Goal: Task Accomplishment & Management: Complete application form

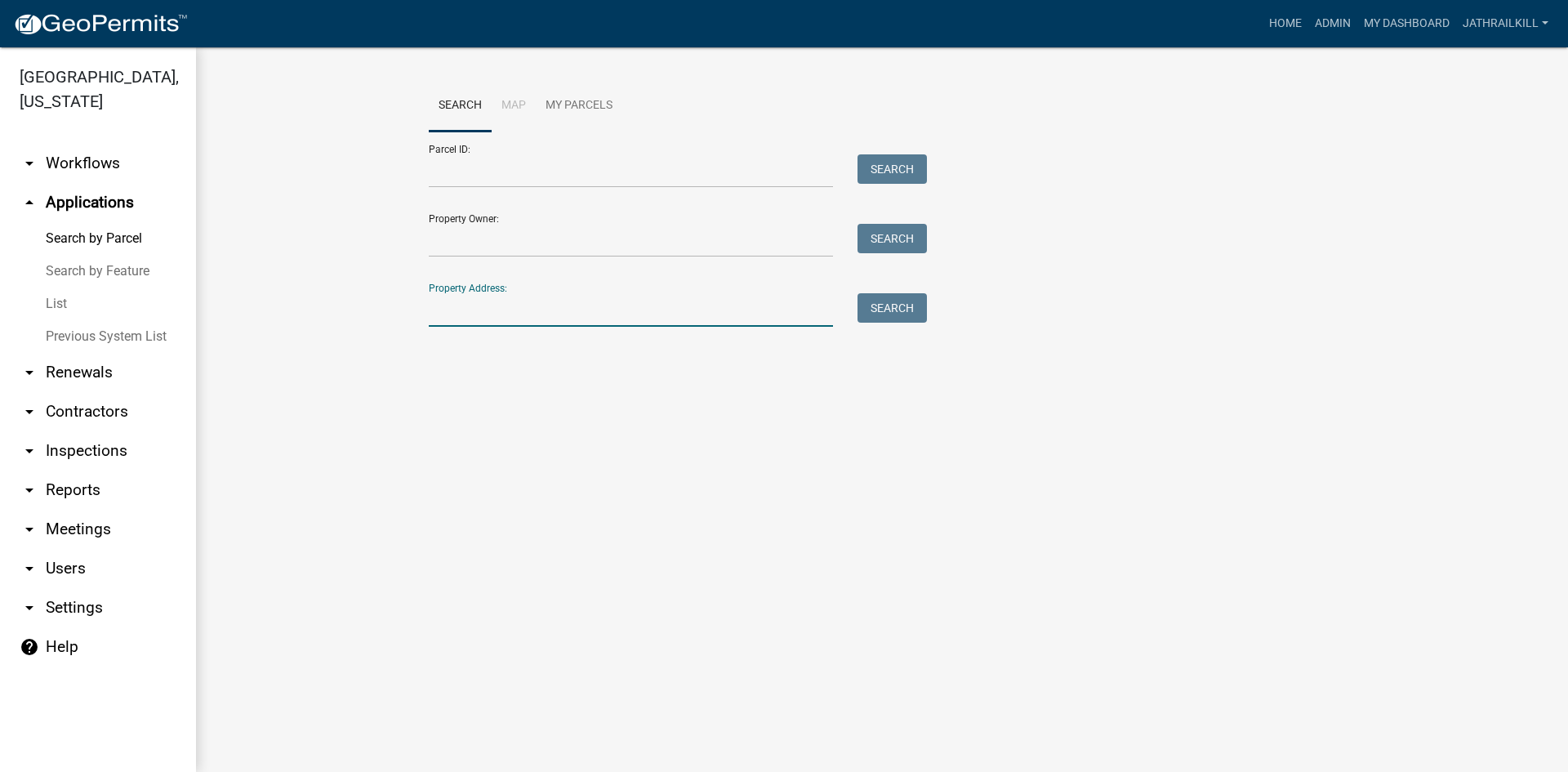
click at [509, 294] on input "Property Address:" at bounding box center [631, 310] width 405 height 33
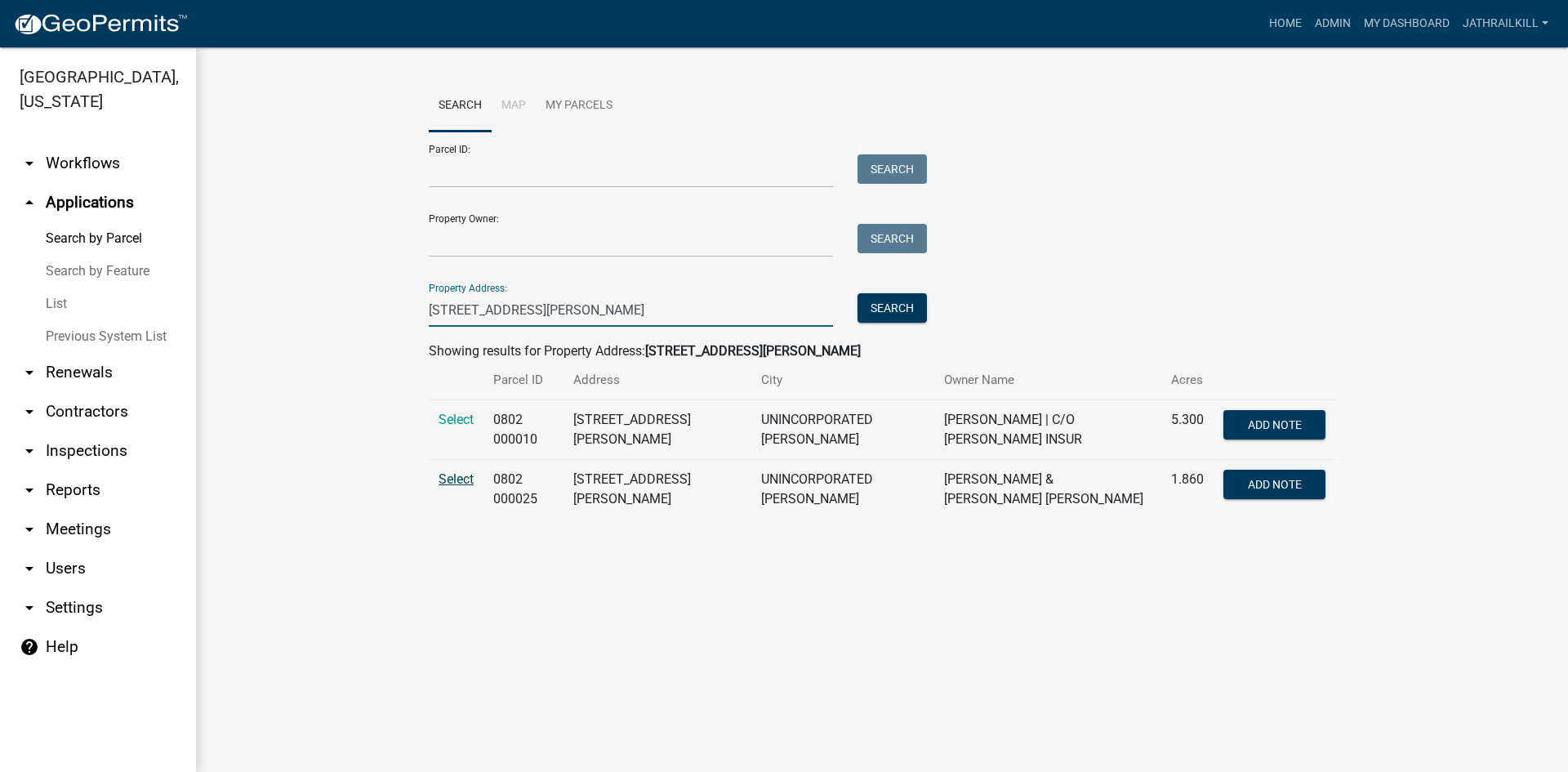
type input "[STREET_ADDRESS][PERSON_NAME]"
click at [458, 480] on span "Select" at bounding box center [456, 479] width 35 height 15
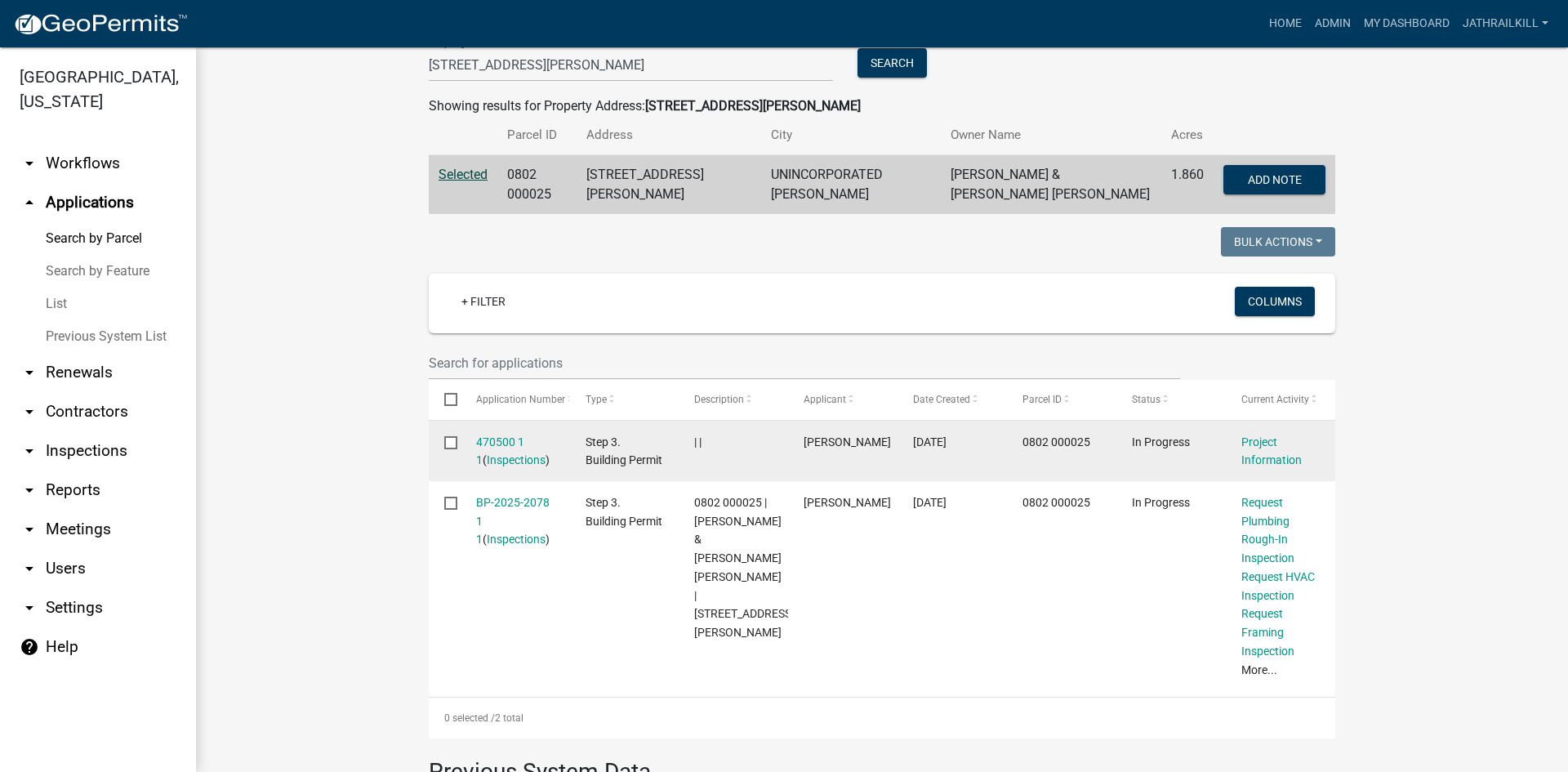
scroll to position [408, 0]
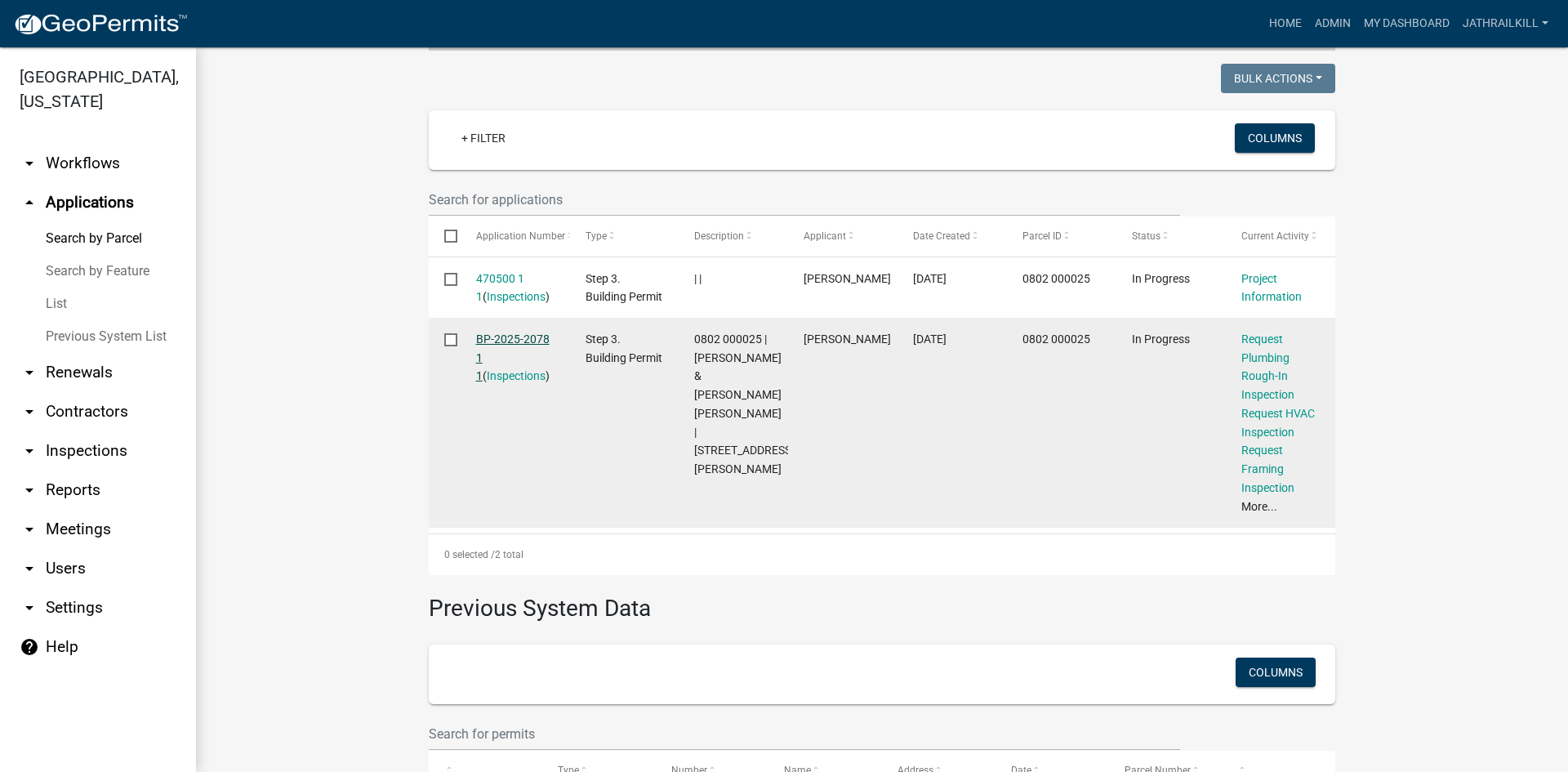
click at [529, 332] on link "BP-2025-2078 1 1" at bounding box center [512, 358] width 73 height 51
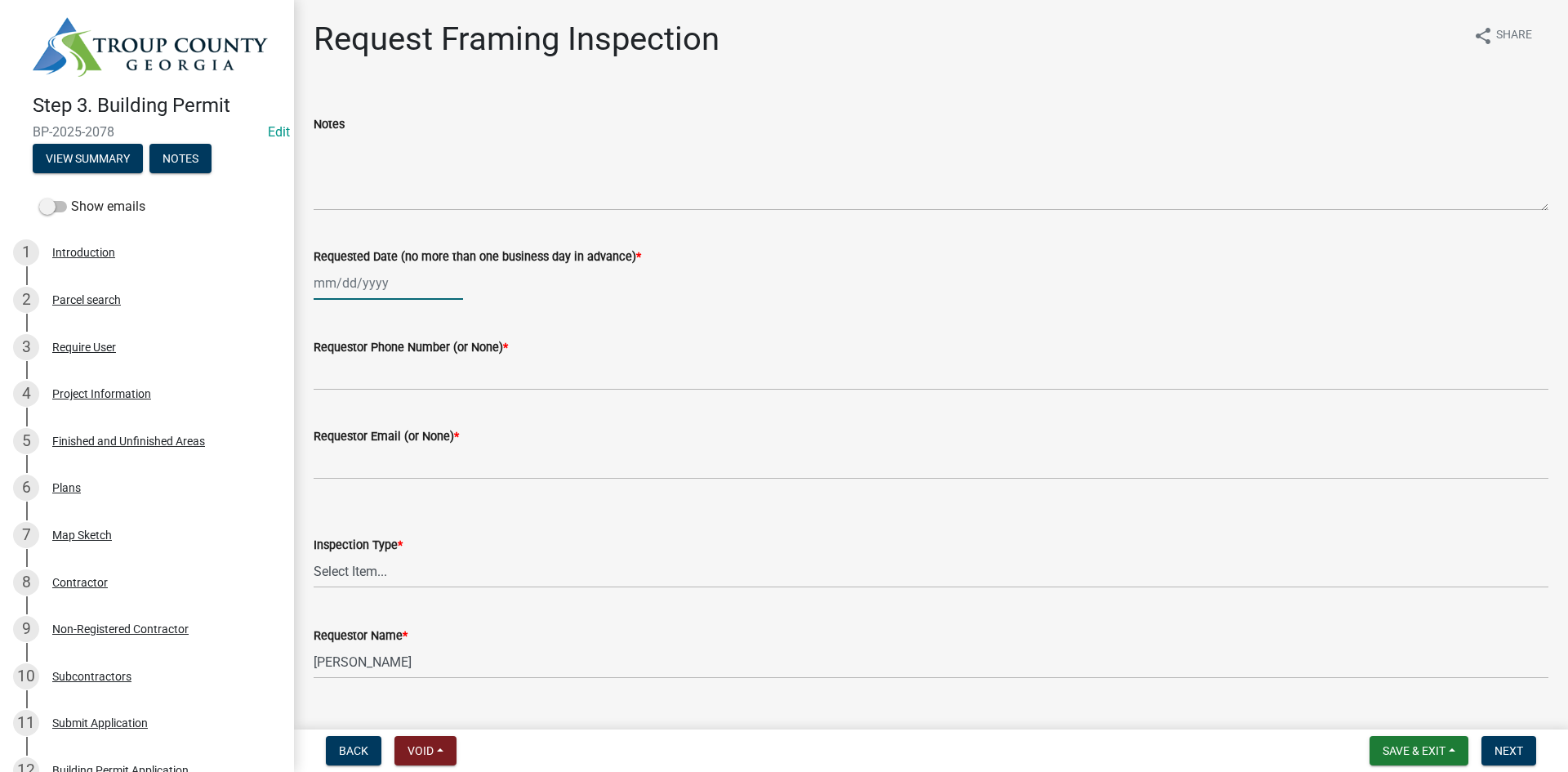
click at [390, 275] on div at bounding box center [388, 283] width 150 height 33
select select "9"
select select "2025"
click at [376, 442] on div "24" at bounding box center [382, 448] width 26 height 26
type input "[DATE]"
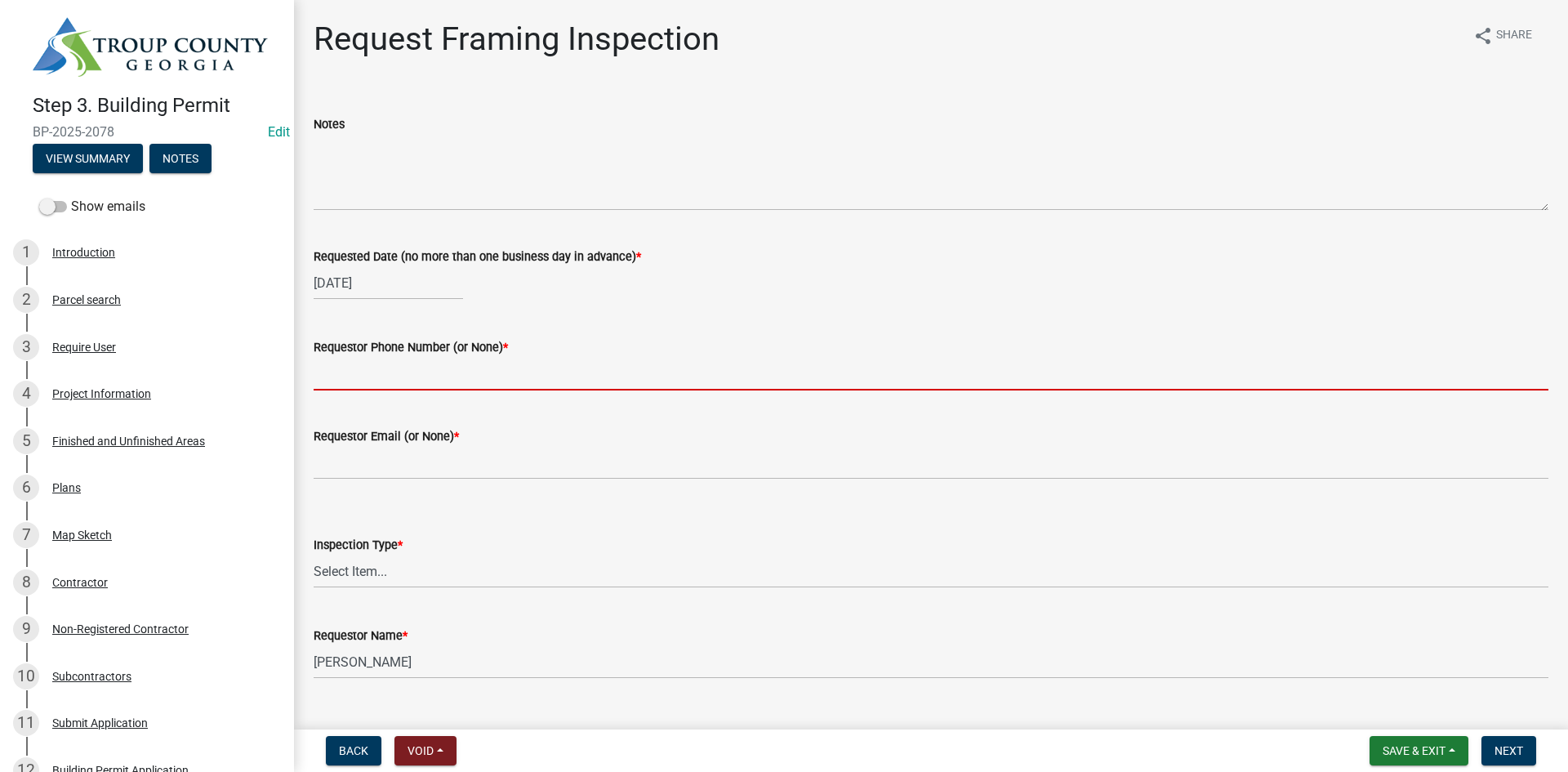
drag, startPoint x: 386, startPoint y: 368, endPoint x: 413, endPoint y: 362, distance: 27.7
click at [386, 368] on input "Requestor Phone Number (or None) *" at bounding box center [930, 373] width 1235 height 33
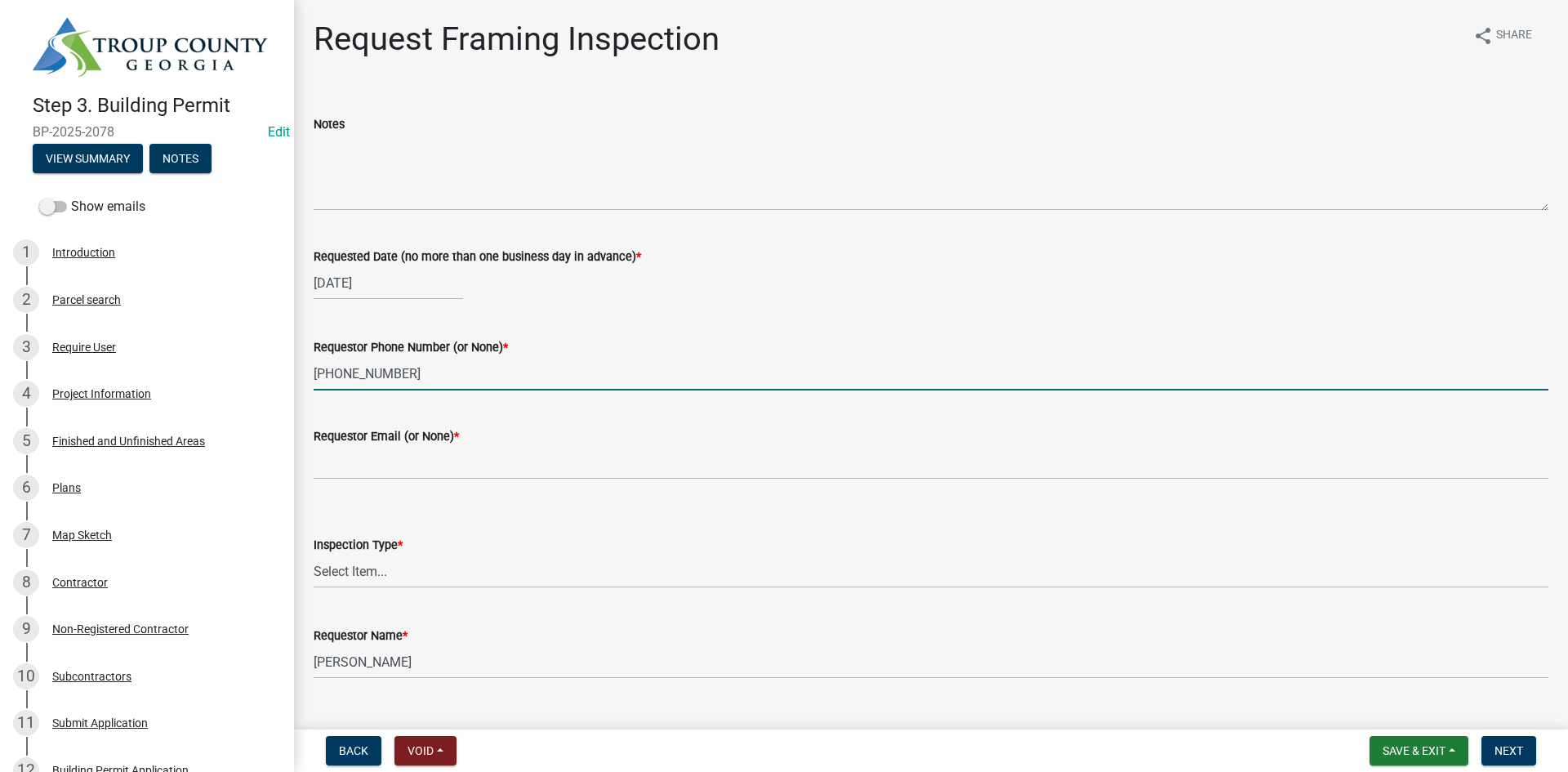
type input "[PHONE_NUMBER]"
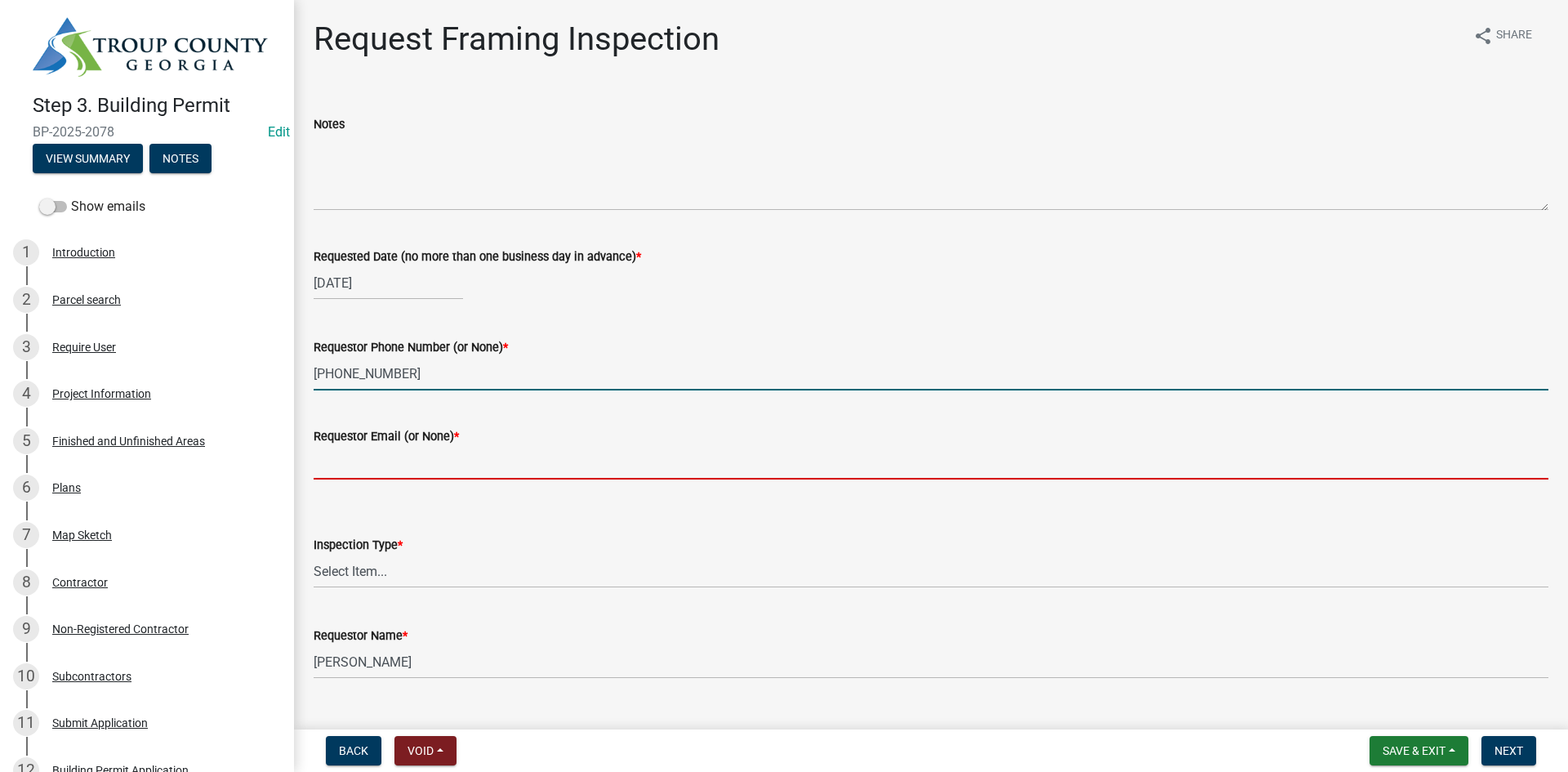
click at [417, 452] on input "Requestor Email (or None) *" at bounding box center [930, 462] width 1235 height 33
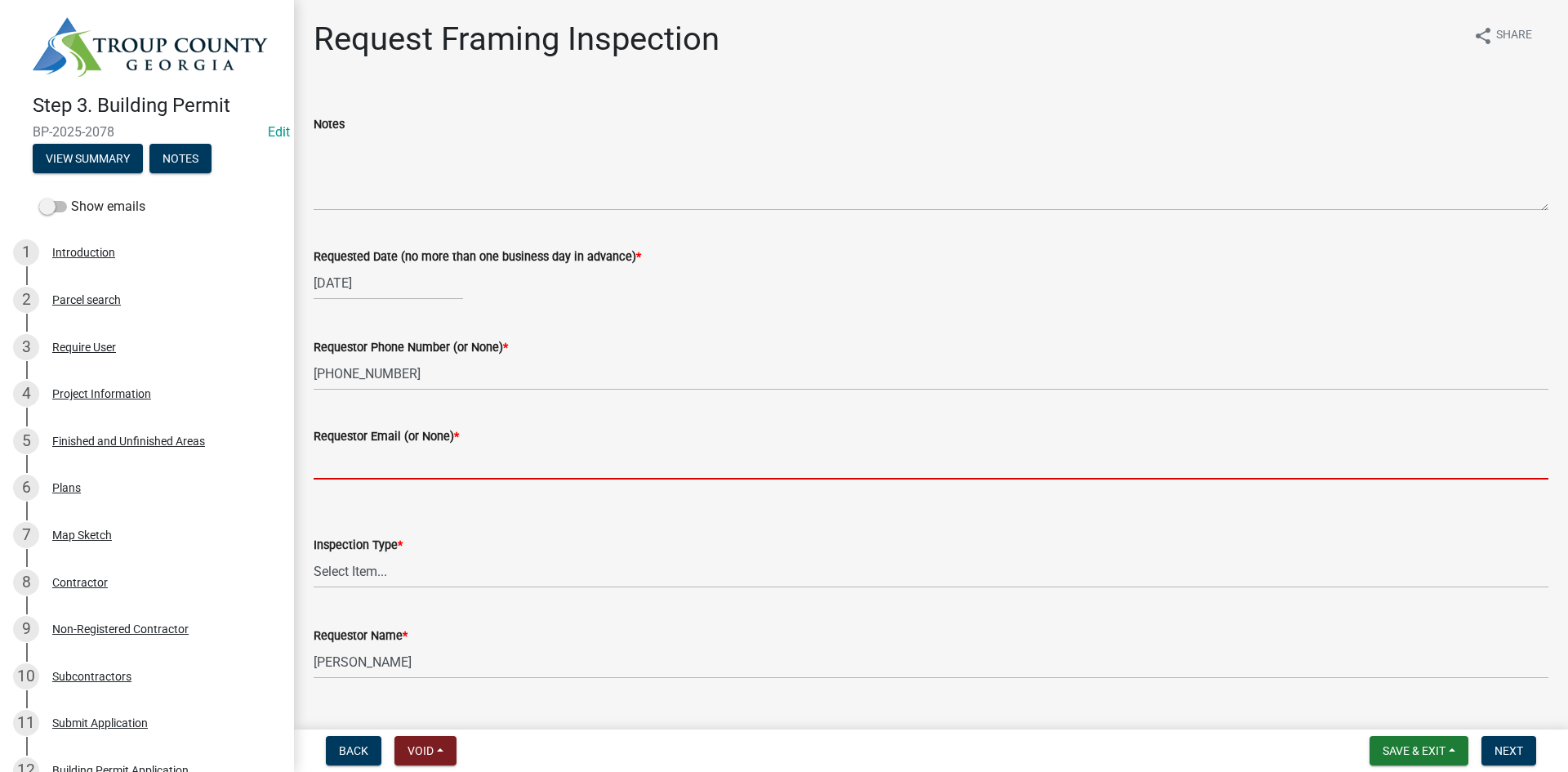
type input "None"
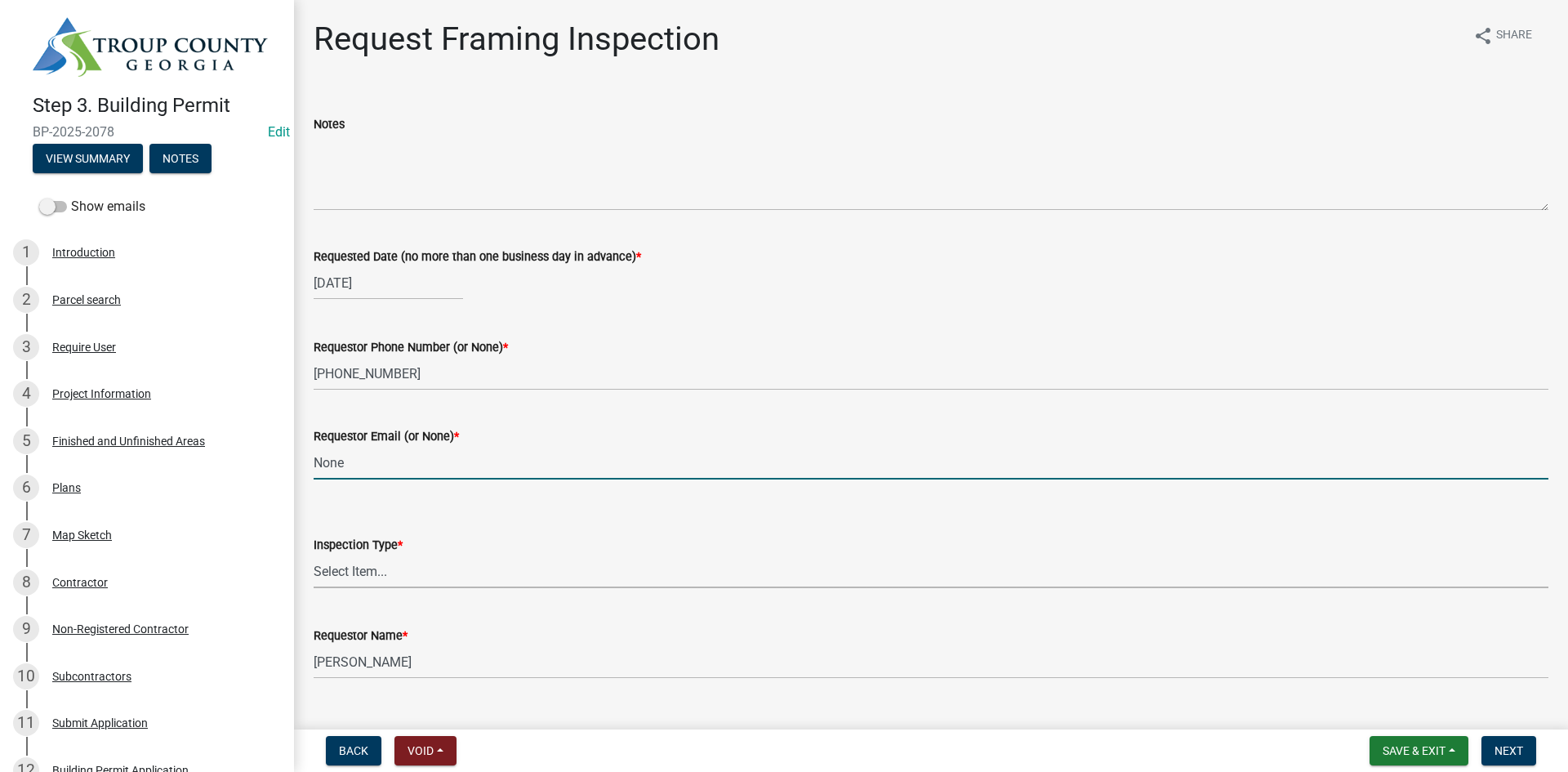
click at [445, 568] on select "Select Item... Framing" at bounding box center [930, 571] width 1235 height 33
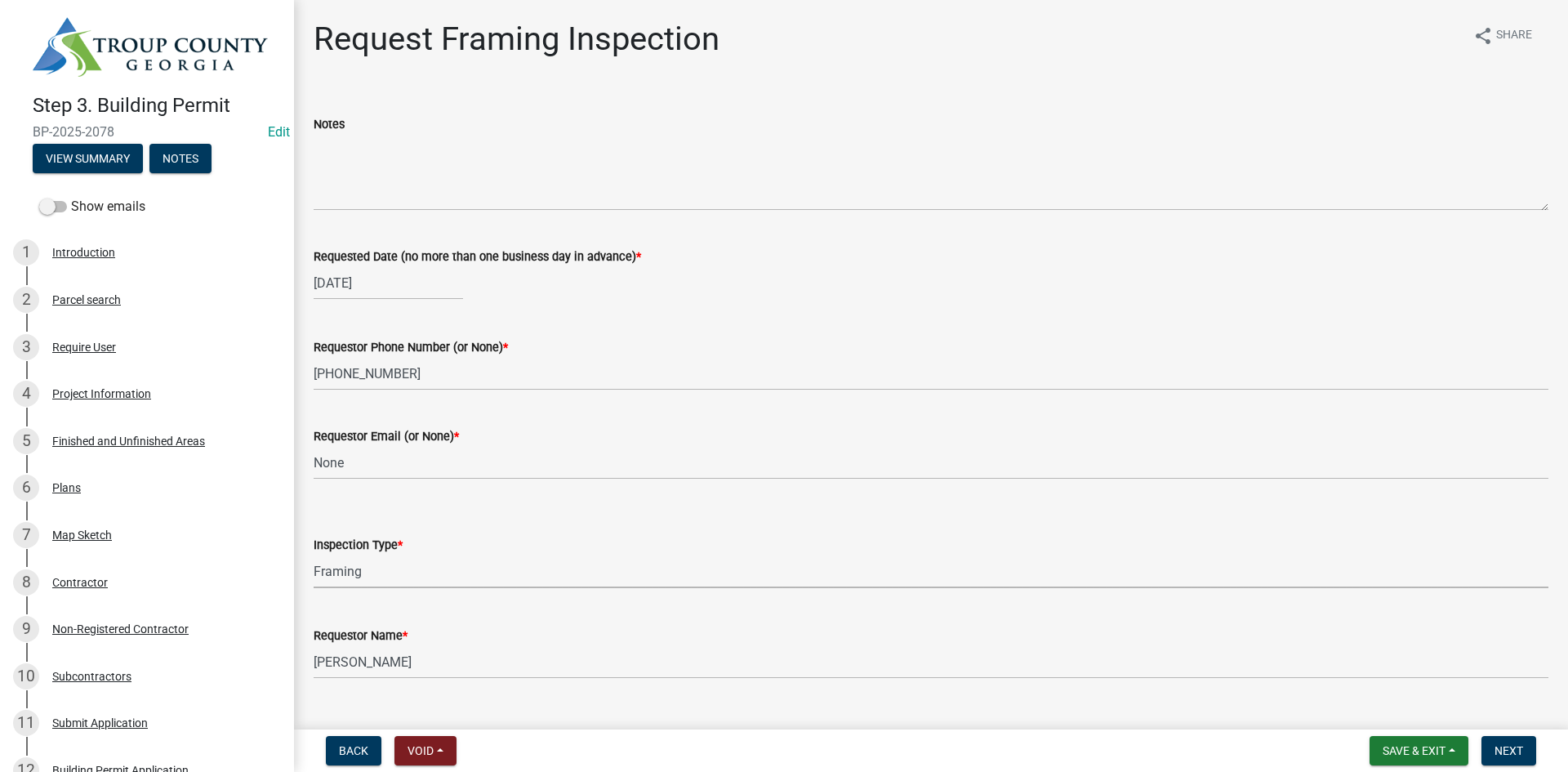
click at [313, 554] on select "Select Item... Framing" at bounding box center [930, 571] width 1235 height 33
select select "37c52e4c-0293-4b91-b6c8-f52d35843f6a"
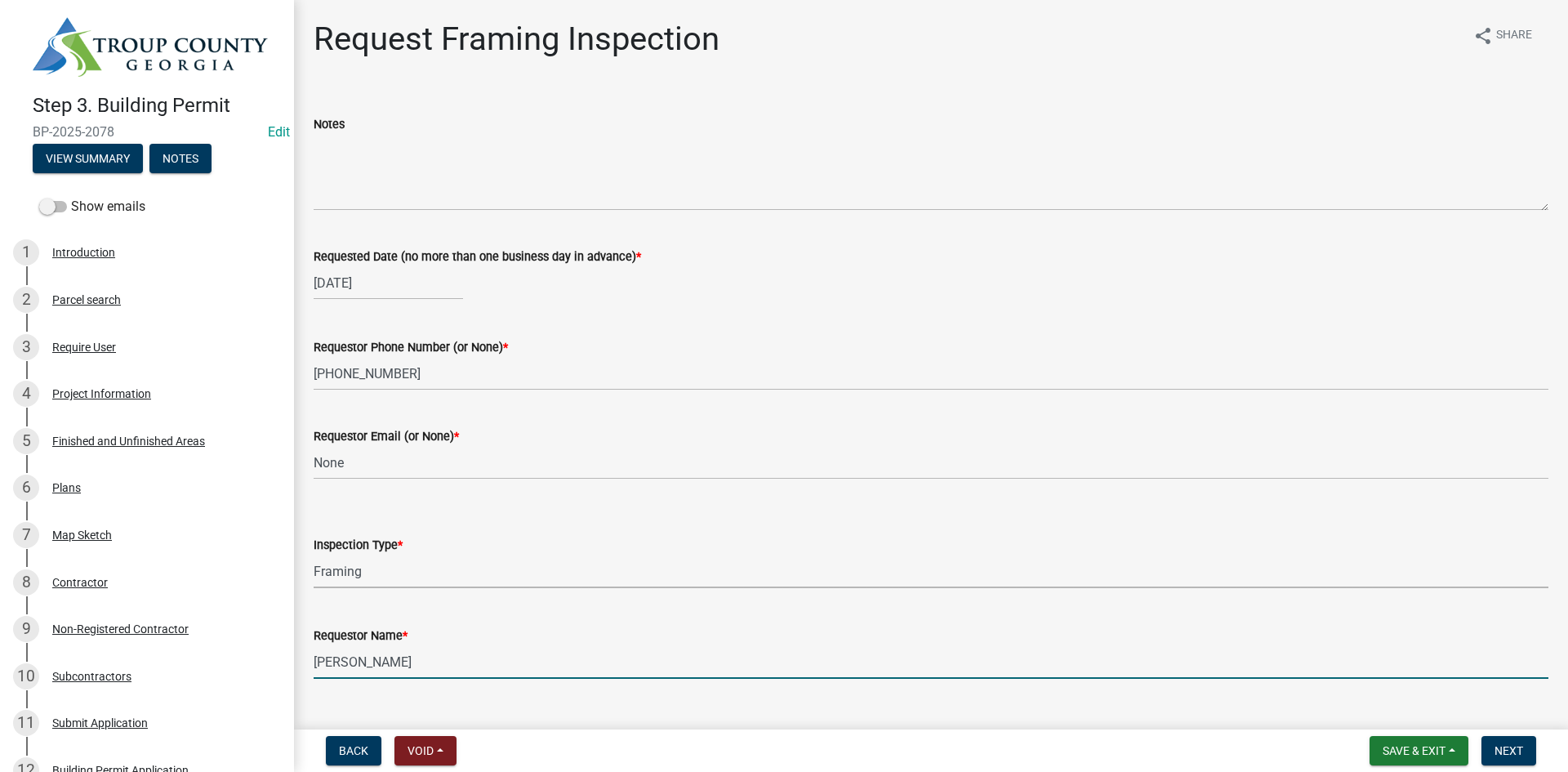
click at [415, 672] on input "[PERSON_NAME]" at bounding box center [930, 661] width 1235 height 33
click at [434, 657] on input "[PERSON_NAME]" at bounding box center [930, 661] width 1235 height 33
click at [440, 665] on input "[PERSON_NAME]" at bounding box center [930, 661] width 1235 height 33
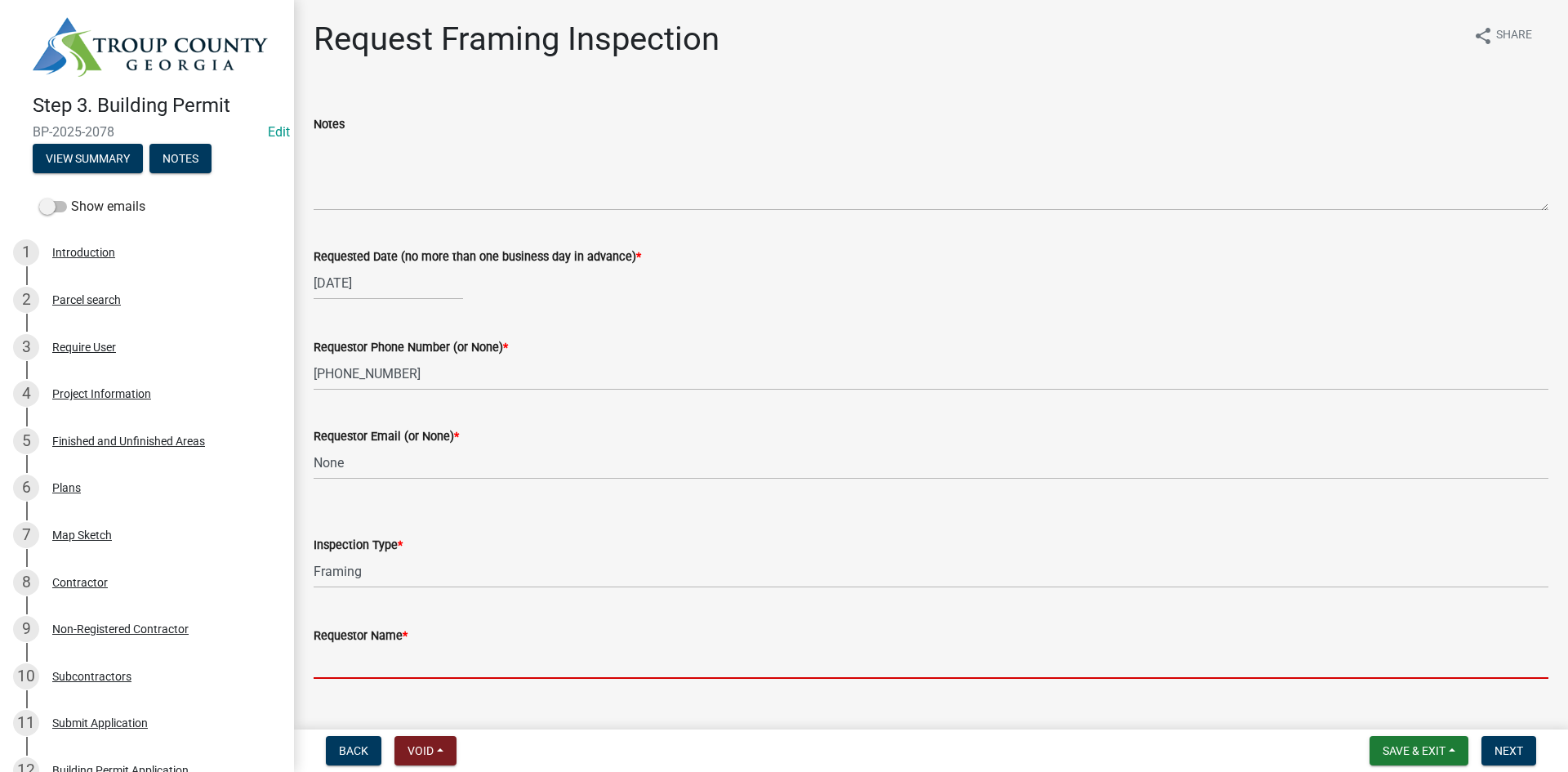
type input "R"
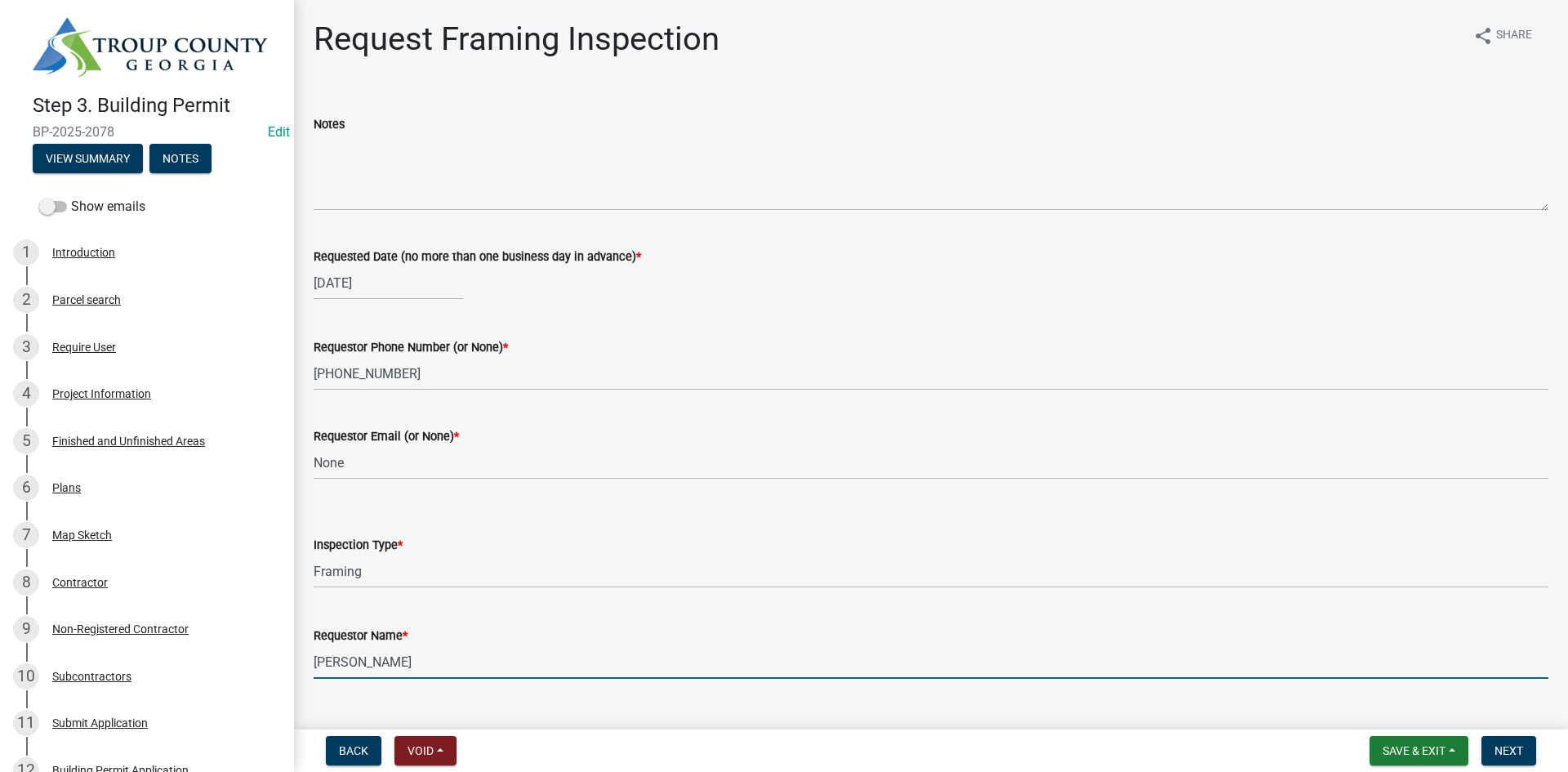
type input "[PERSON_NAME]"
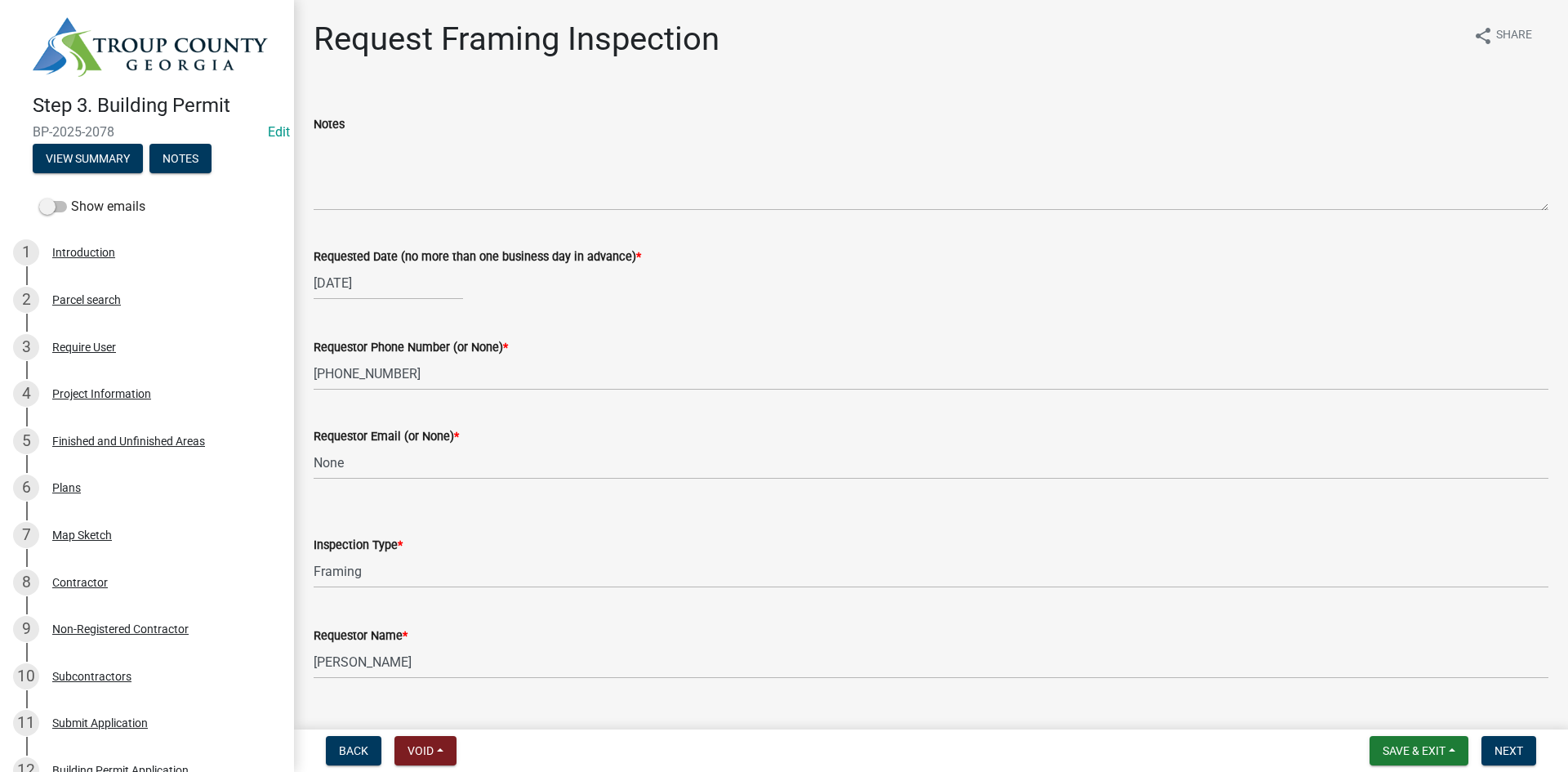
drag, startPoint x: 450, startPoint y: 640, endPoint x: 937, endPoint y: 525, distance: 500.4
click at [937, 525] on form "Inspection Type * Select Item... Framing" at bounding box center [930, 552] width 1235 height 72
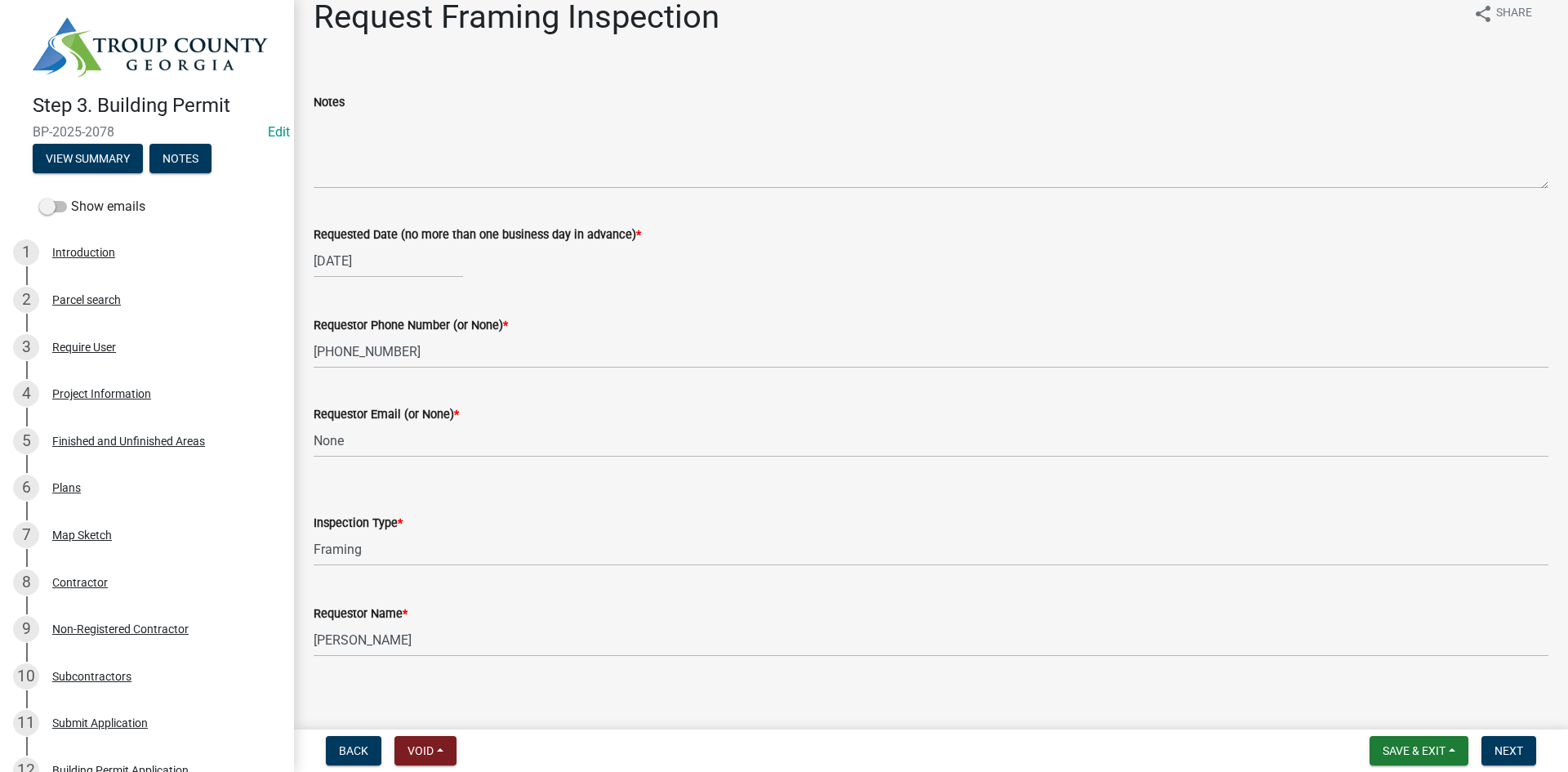
scroll to position [33, 0]
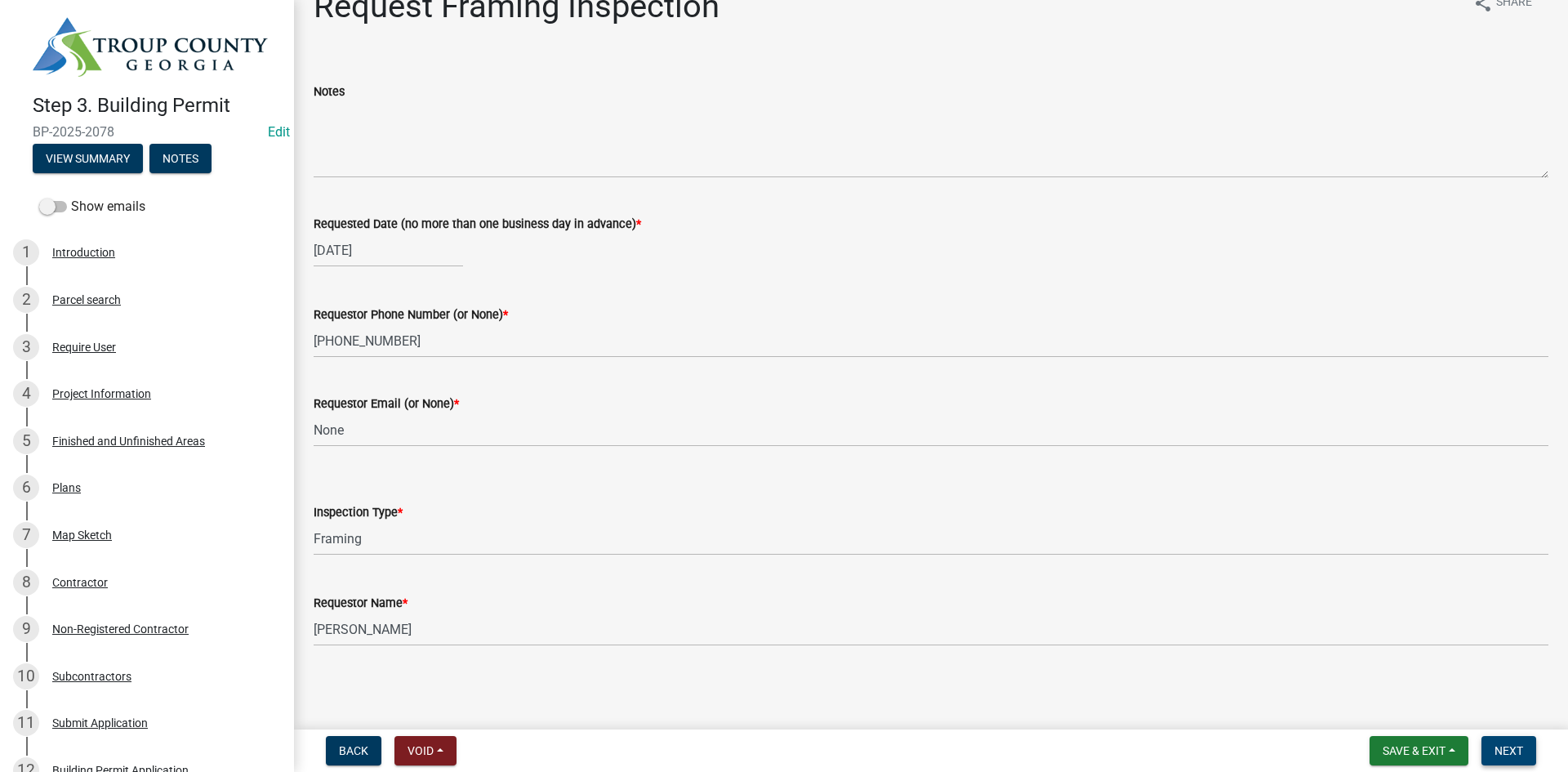
click at [1515, 746] on span "Next" at bounding box center [1509, 750] width 29 height 13
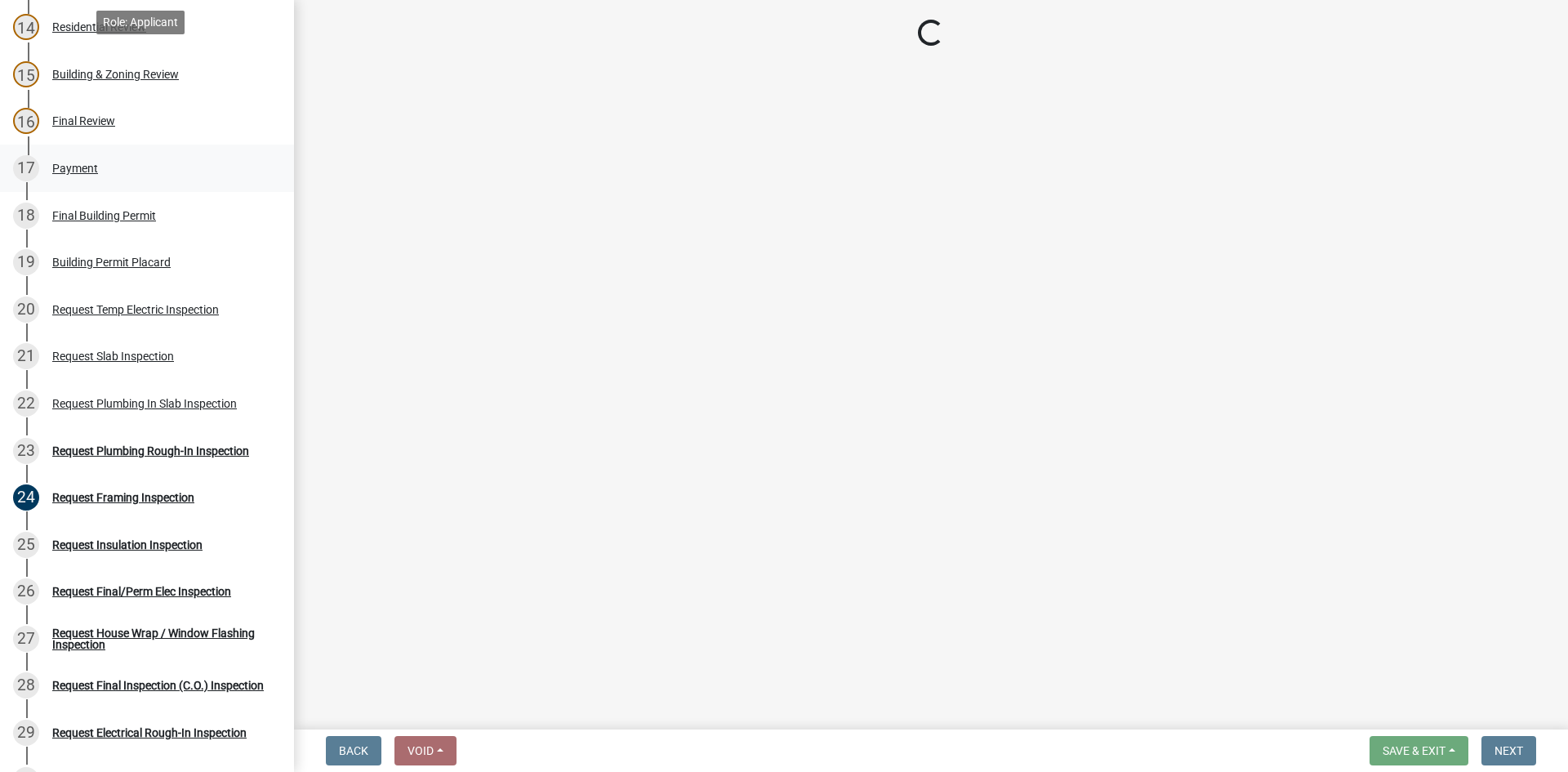
scroll to position [1062, 0]
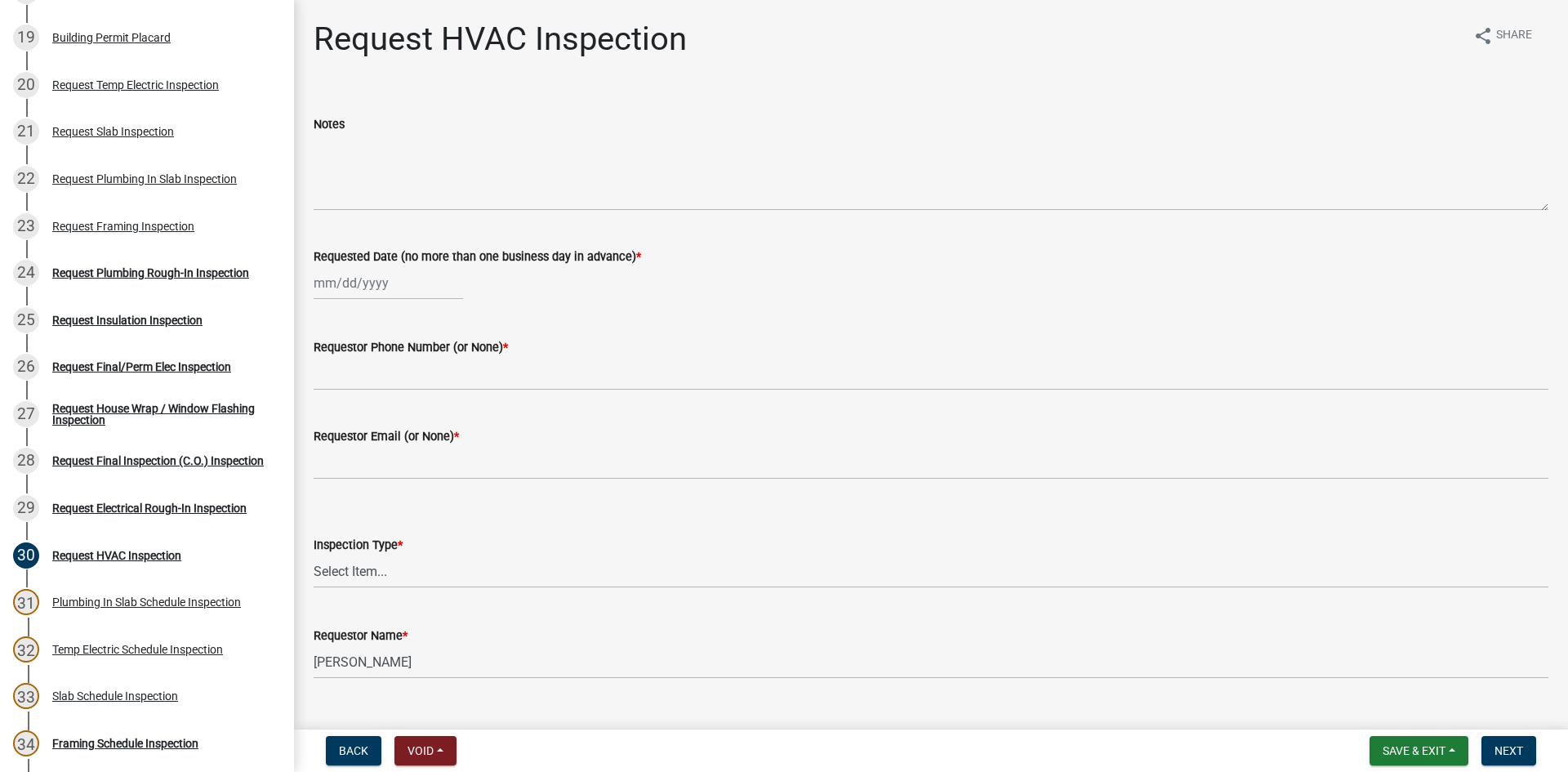
click at [384, 269] on div at bounding box center [388, 283] width 150 height 33
select select "9"
select select "2025"
click at [372, 450] on div "24" at bounding box center [382, 448] width 26 height 26
type input "[DATE]"
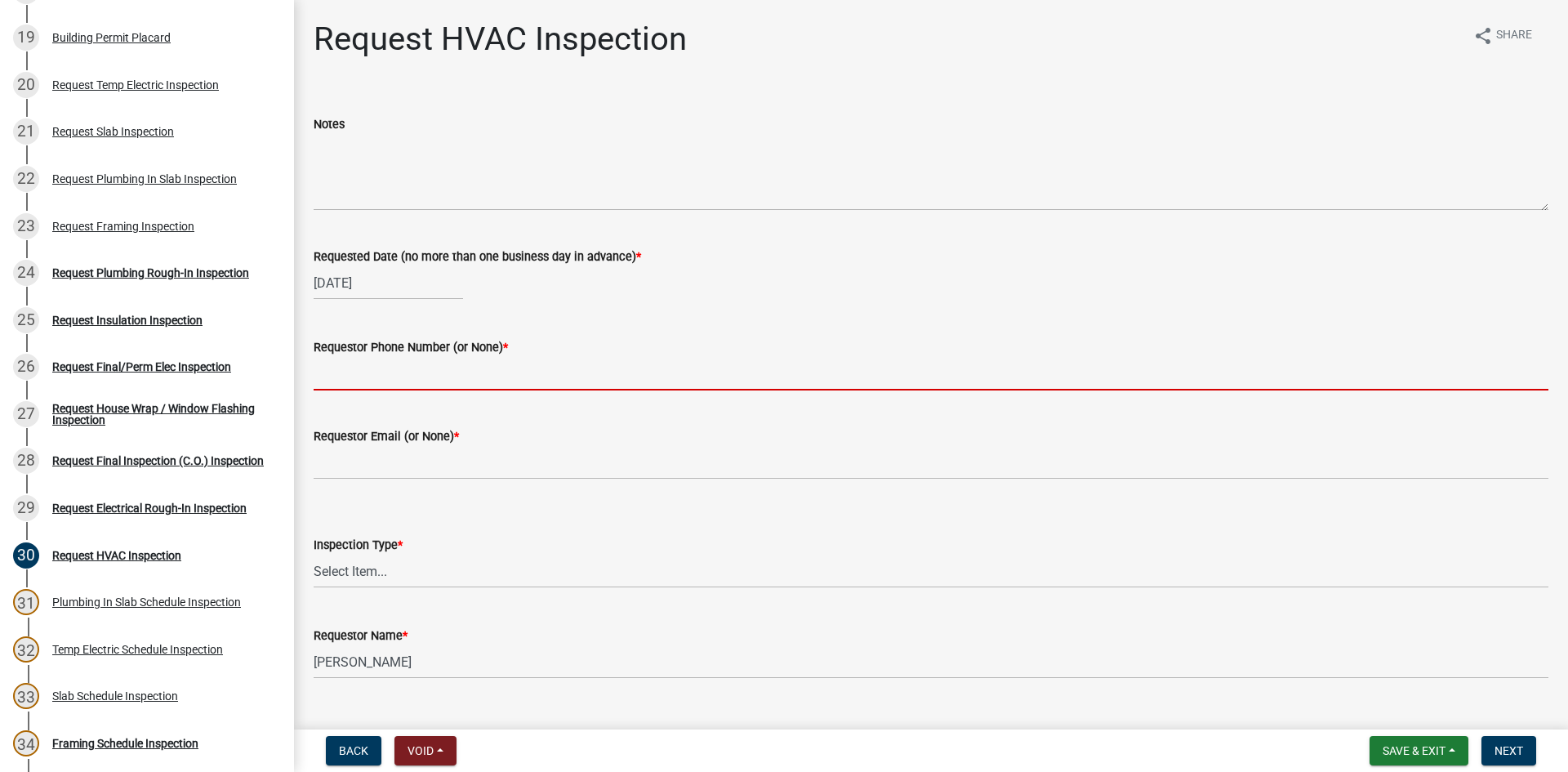
click at [403, 377] on input "Requestor Phone Number (or None) *" at bounding box center [930, 373] width 1235 height 33
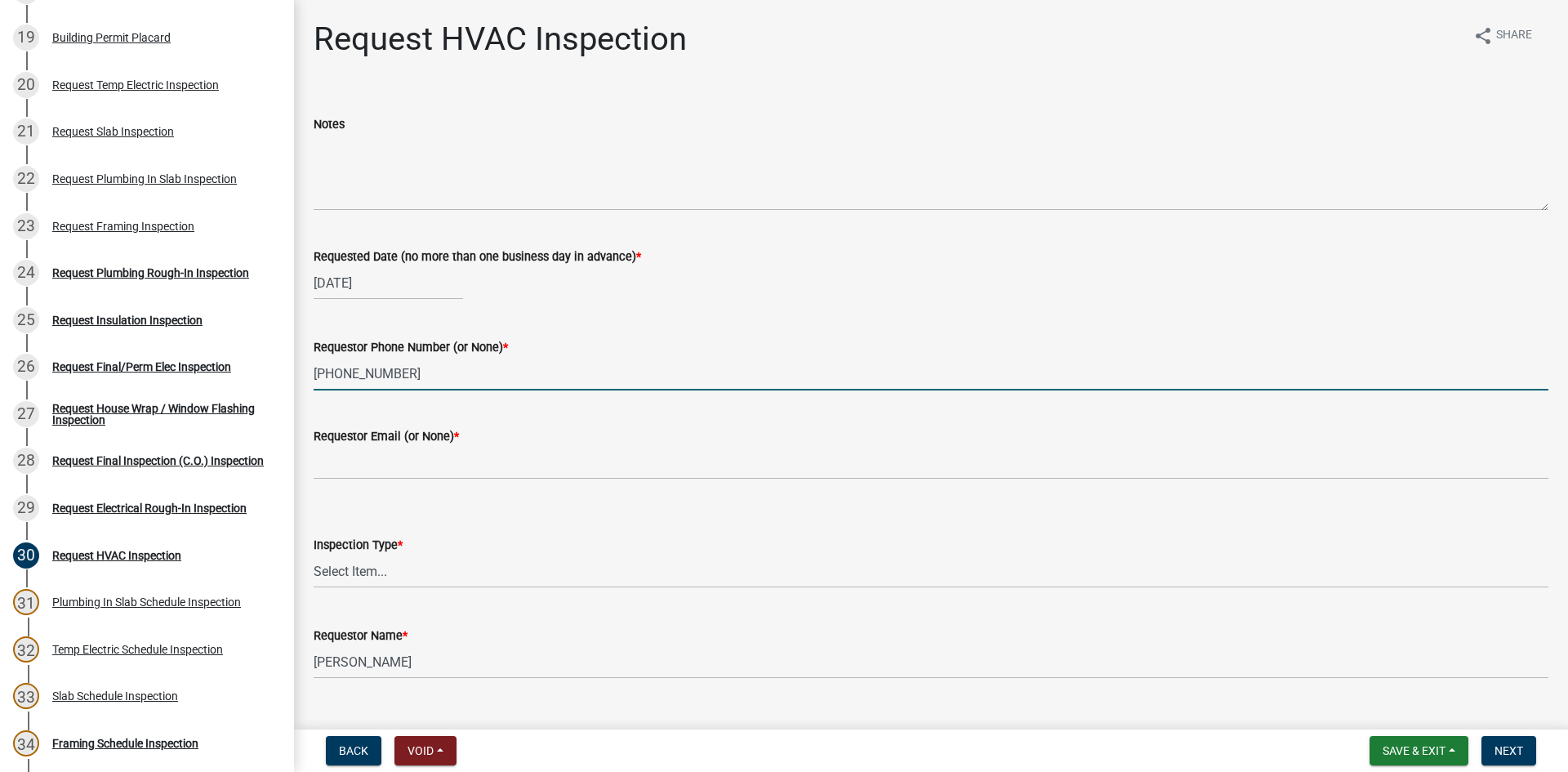
type input "[PHONE_NUMBER]"
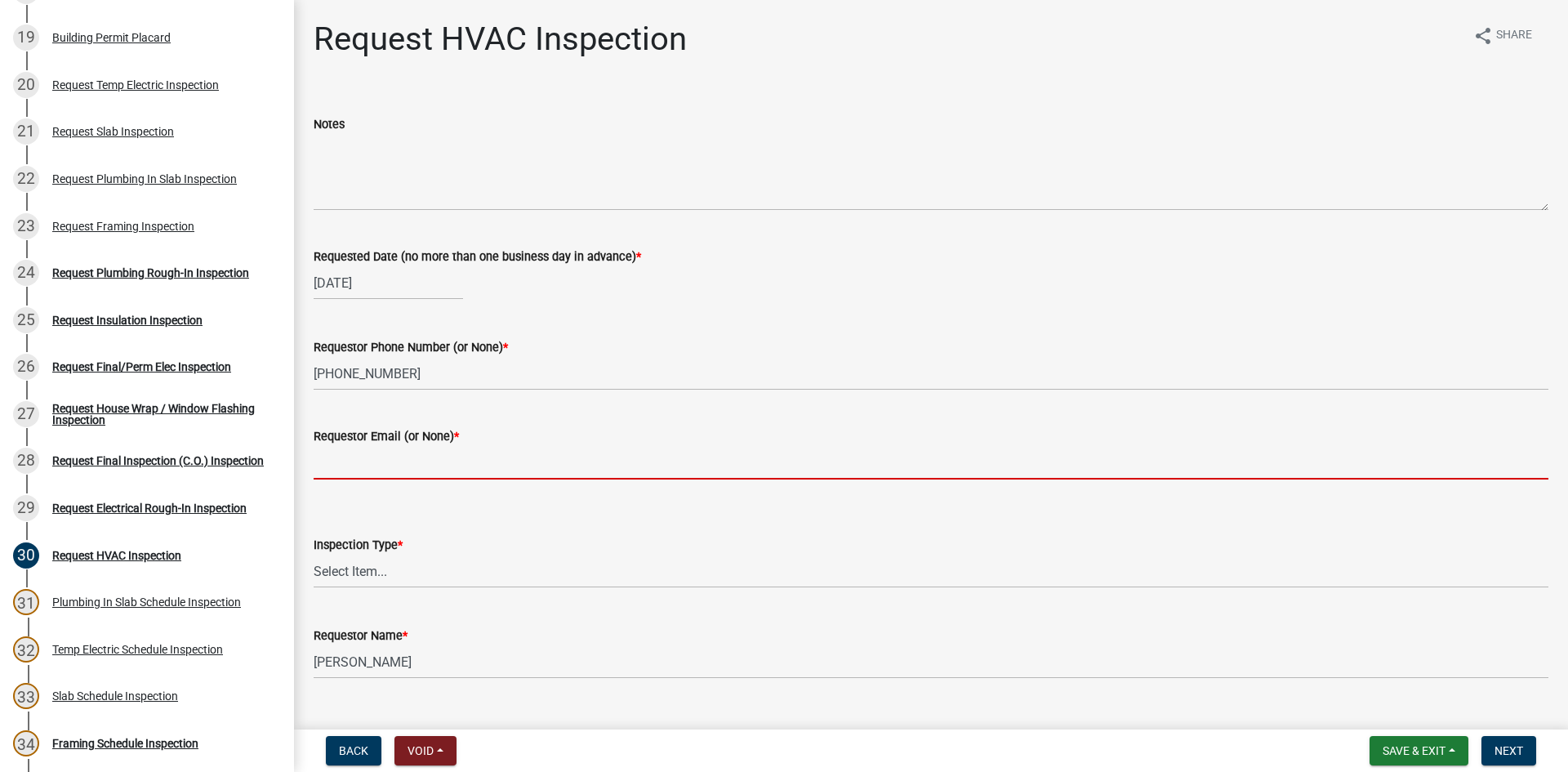
drag, startPoint x: 353, startPoint y: 462, endPoint x: 373, endPoint y: 467, distance: 20.6
click at [363, 462] on input "Requestor Email (or None) *" at bounding box center [930, 462] width 1235 height 33
type input "None"
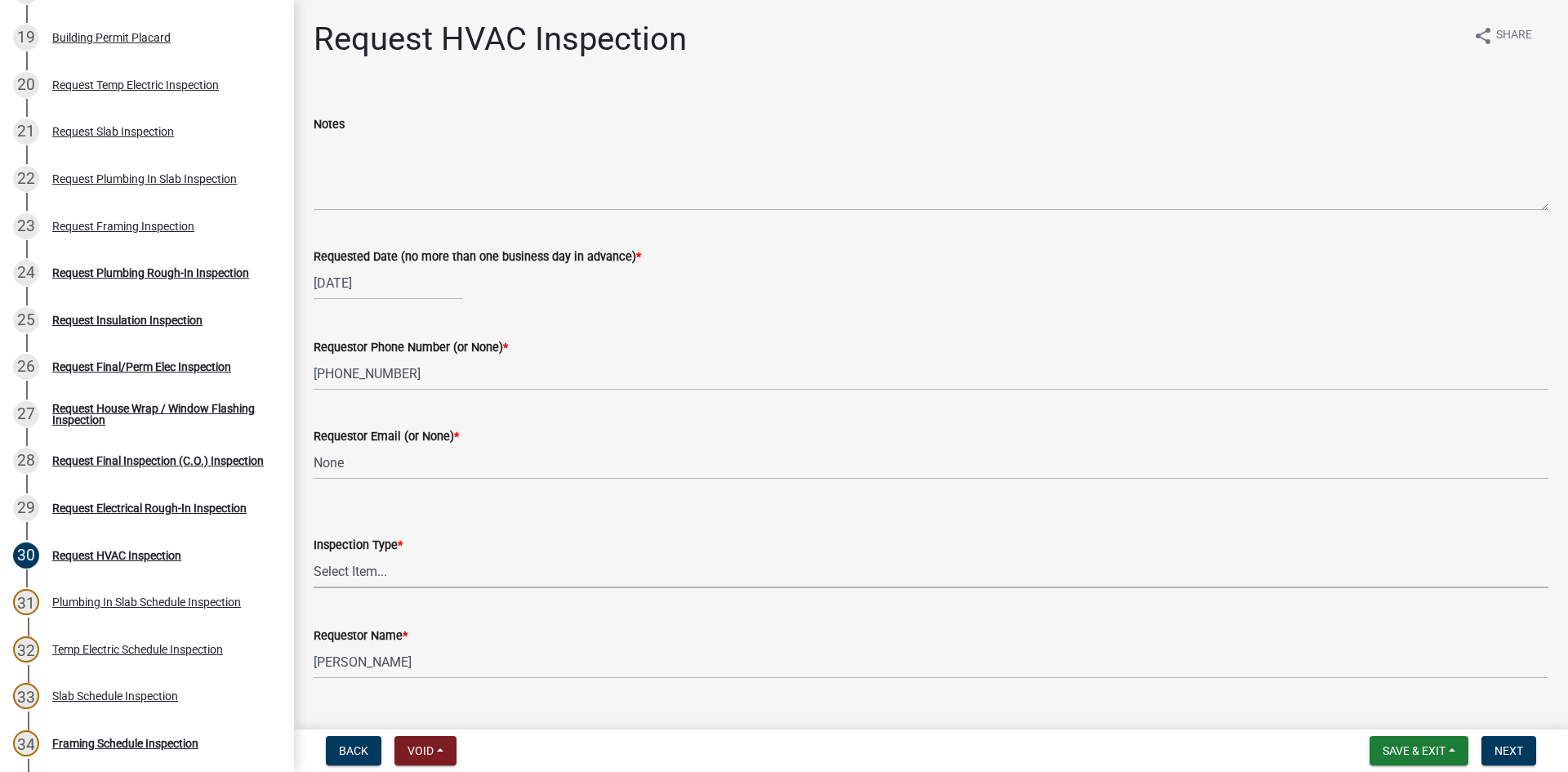
drag, startPoint x: 406, startPoint y: 563, endPoint x: 407, endPoint y: 587, distance: 24.0
click at [406, 563] on select "Select Item... HVAC" at bounding box center [930, 571] width 1235 height 33
click at [313, 554] on select "Select Item... HVAC" at bounding box center [930, 571] width 1235 height 33
select select "9f61f643-e90c-48cb-862c-7dc940cfcd85"
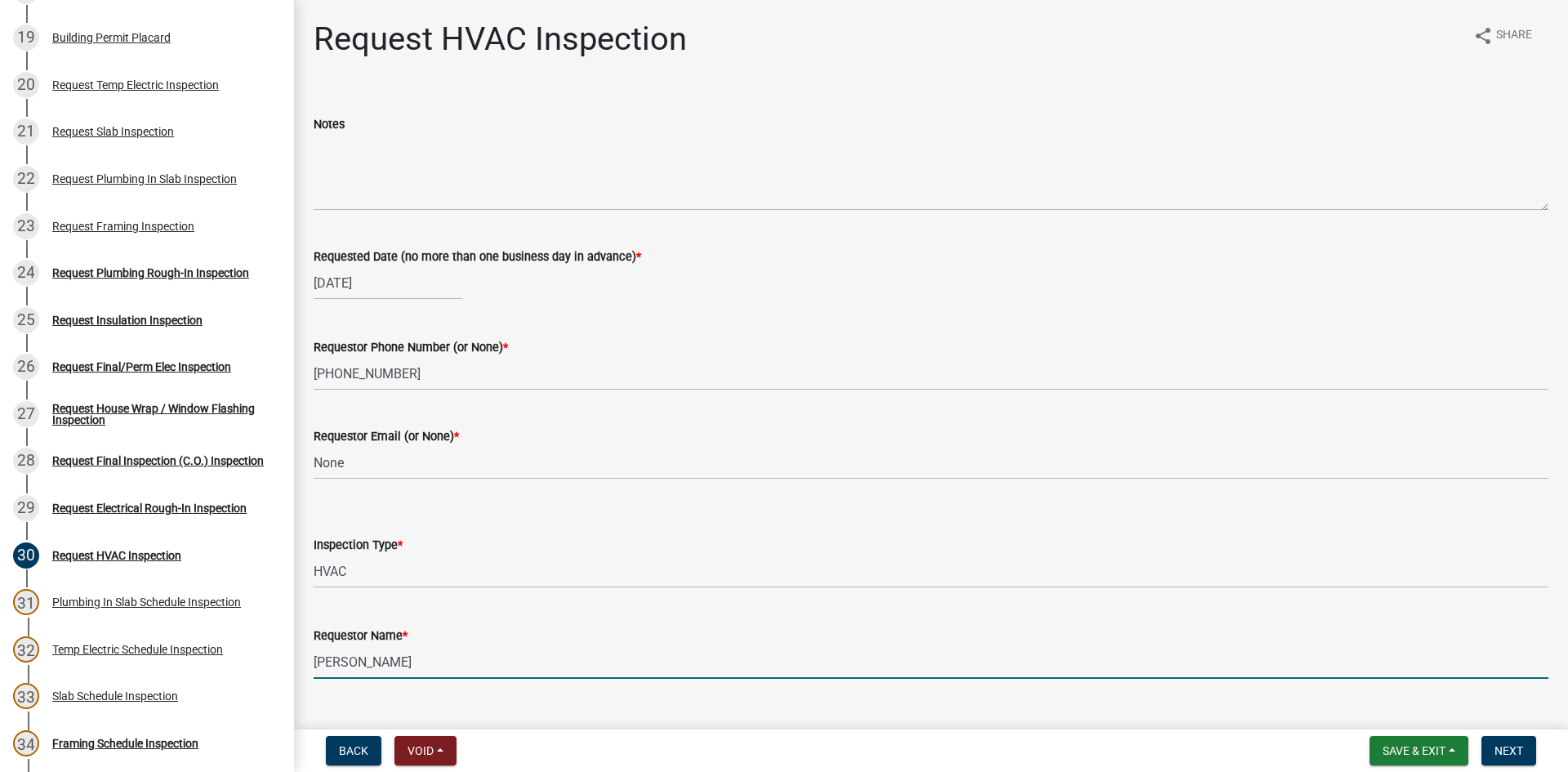
click at [447, 667] on input "[PERSON_NAME]" at bounding box center [930, 661] width 1235 height 33
click at [448, 667] on input "[PERSON_NAME]" at bounding box center [930, 661] width 1235 height 33
click at [446, 667] on input "[PERSON_NAME]" at bounding box center [930, 661] width 1235 height 33
click at [445, 667] on input "[PERSON_NAME]" at bounding box center [930, 661] width 1235 height 33
type input "[PERSON_NAME]"
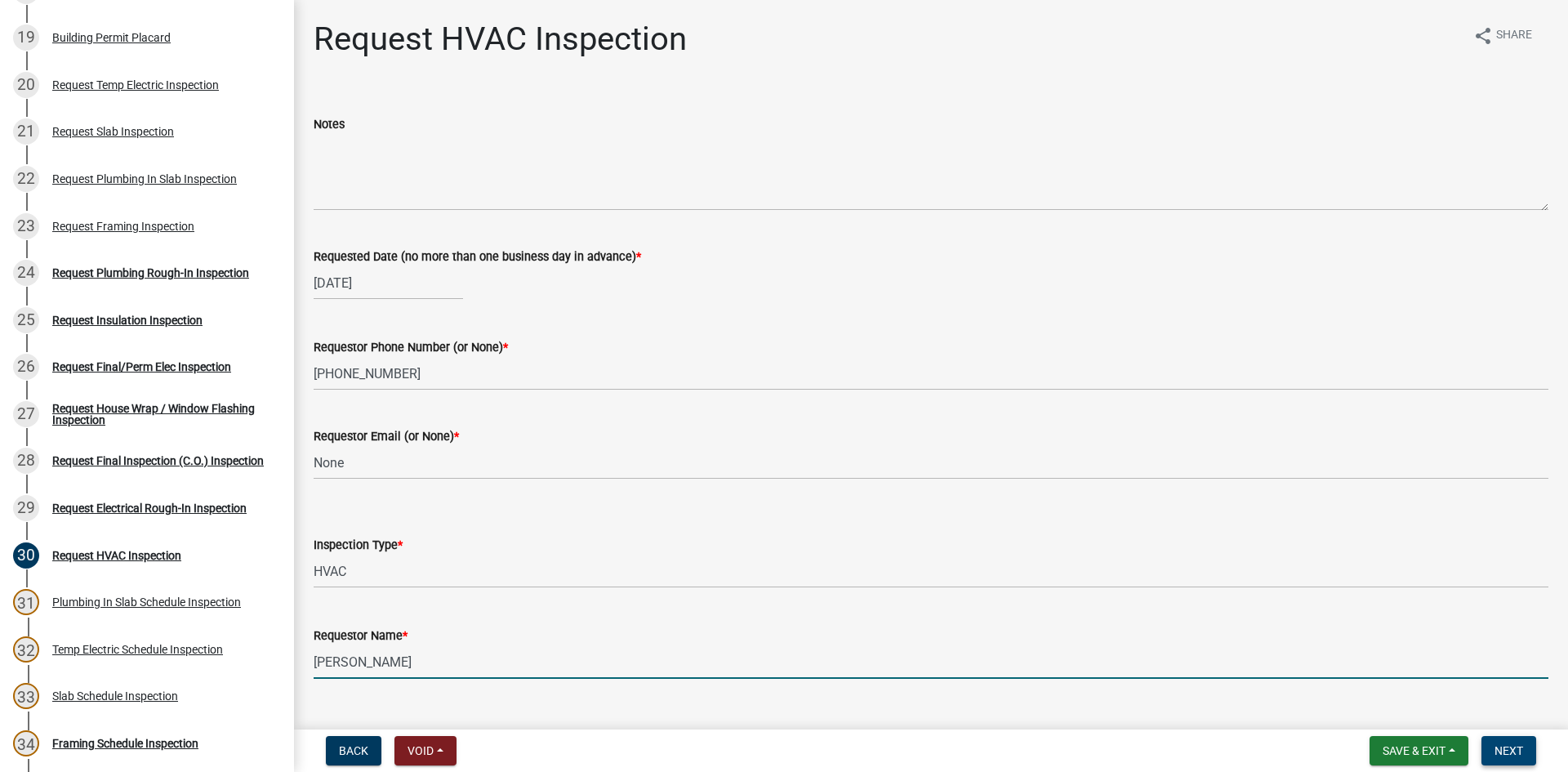
click at [1500, 756] on span "Next" at bounding box center [1509, 750] width 29 height 13
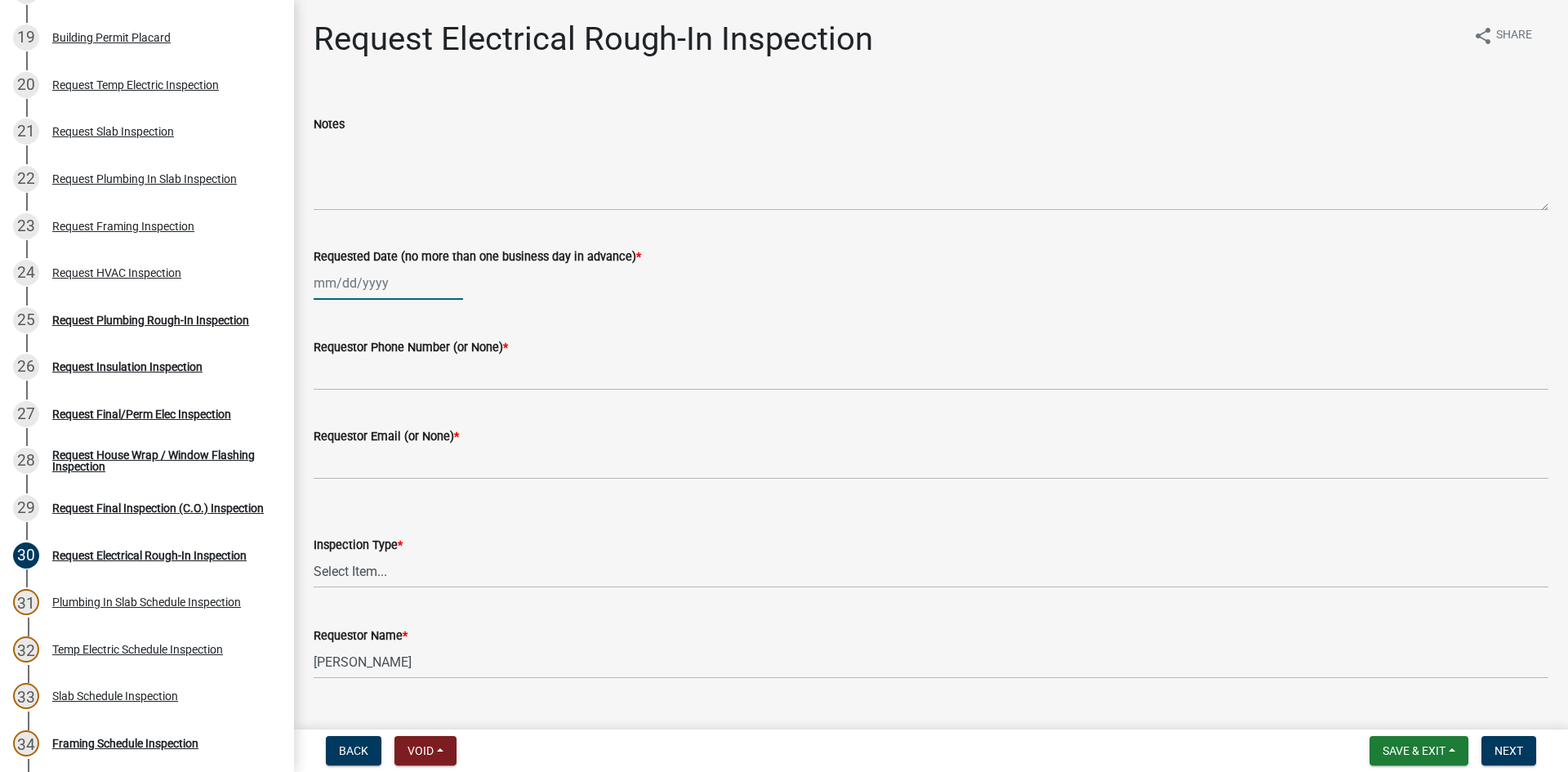
click at [377, 275] on div at bounding box center [388, 283] width 150 height 33
select select "9"
select select "2025"
click at [388, 450] on div "24" at bounding box center [382, 448] width 26 height 26
type input "[DATE]"
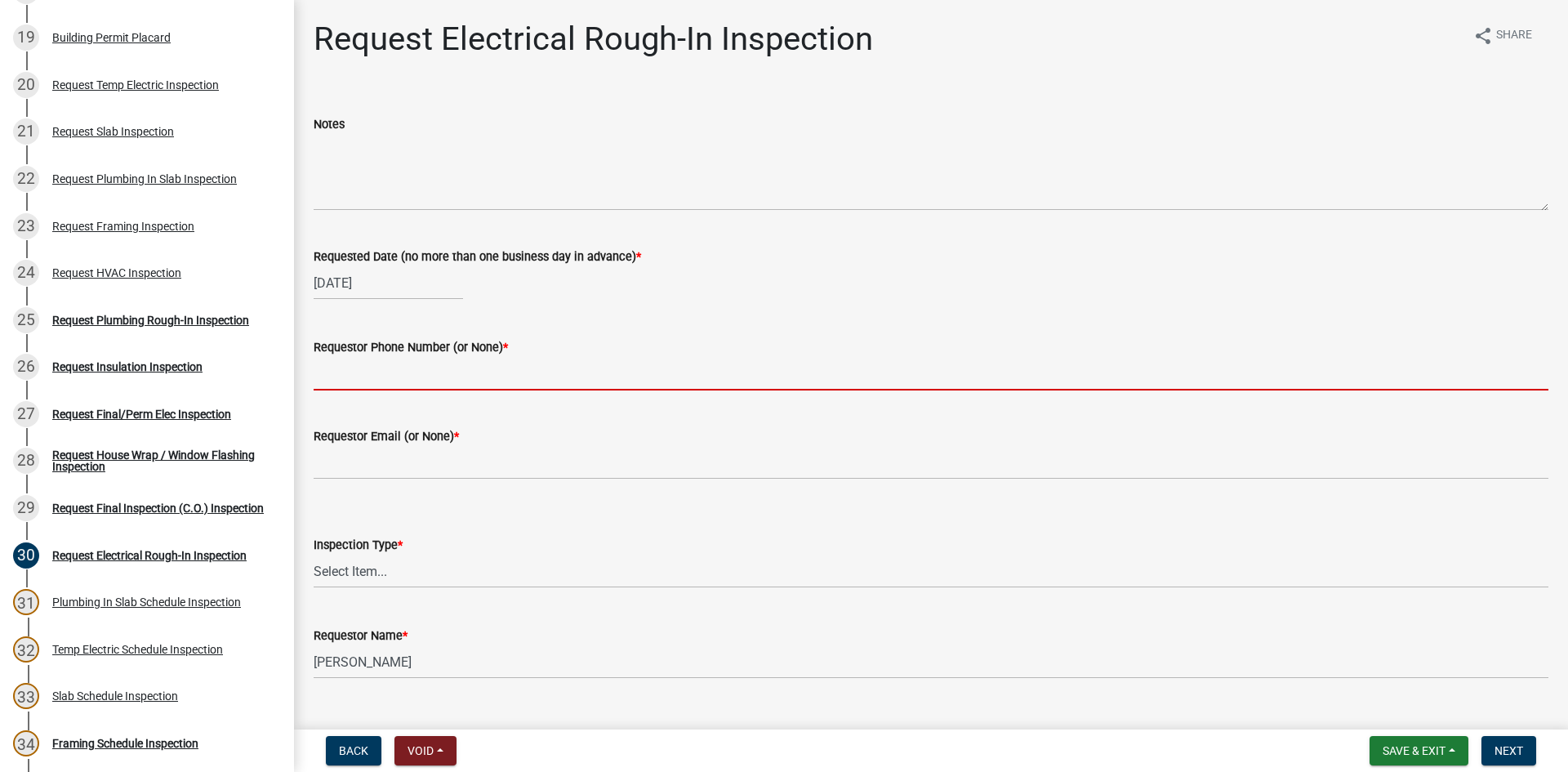
click at [401, 389] on input "Requestor Phone Number (or None) *" at bounding box center [930, 373] width 1235 height 33
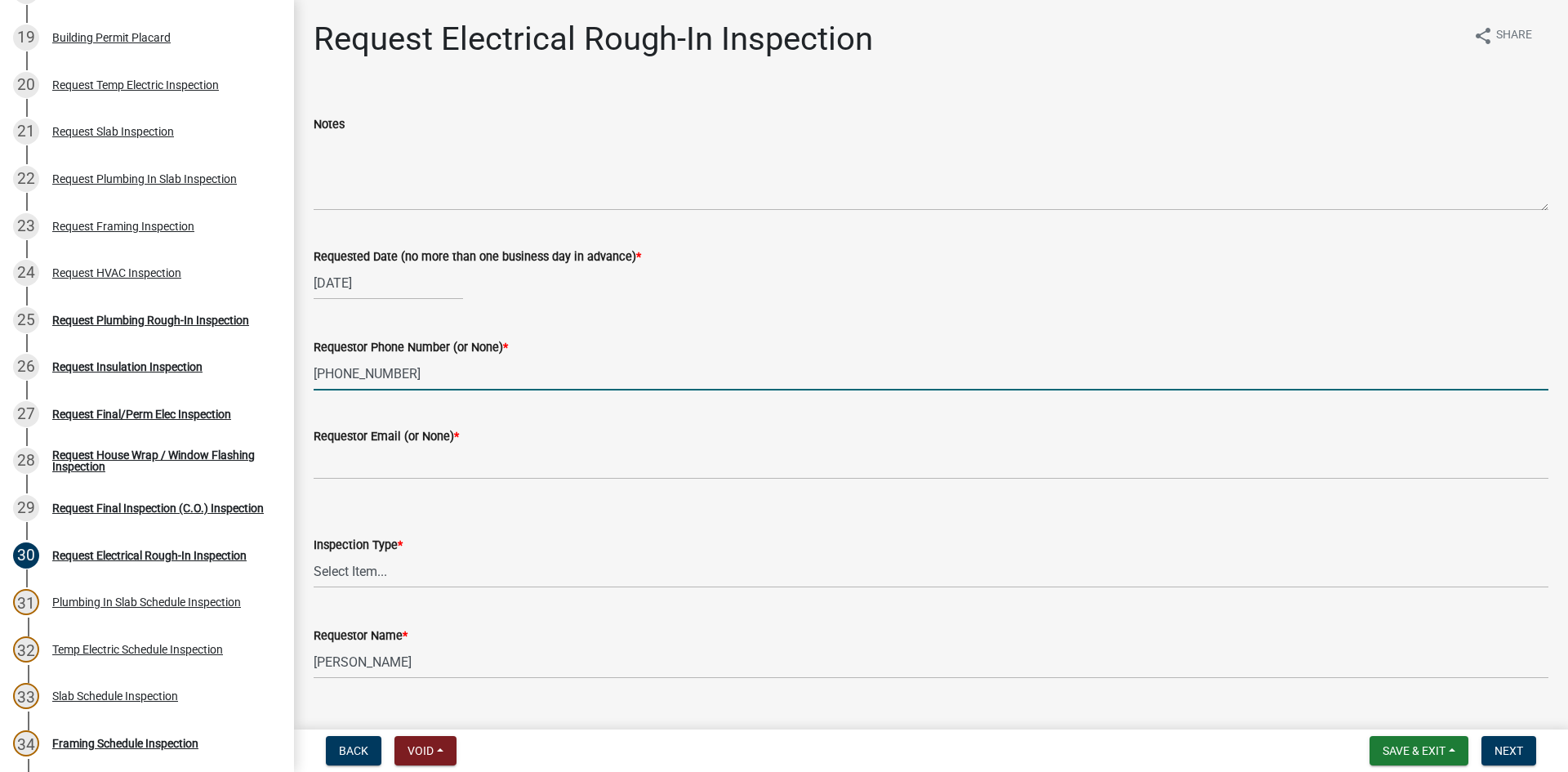
type input "[PHONE_NUMBER]"
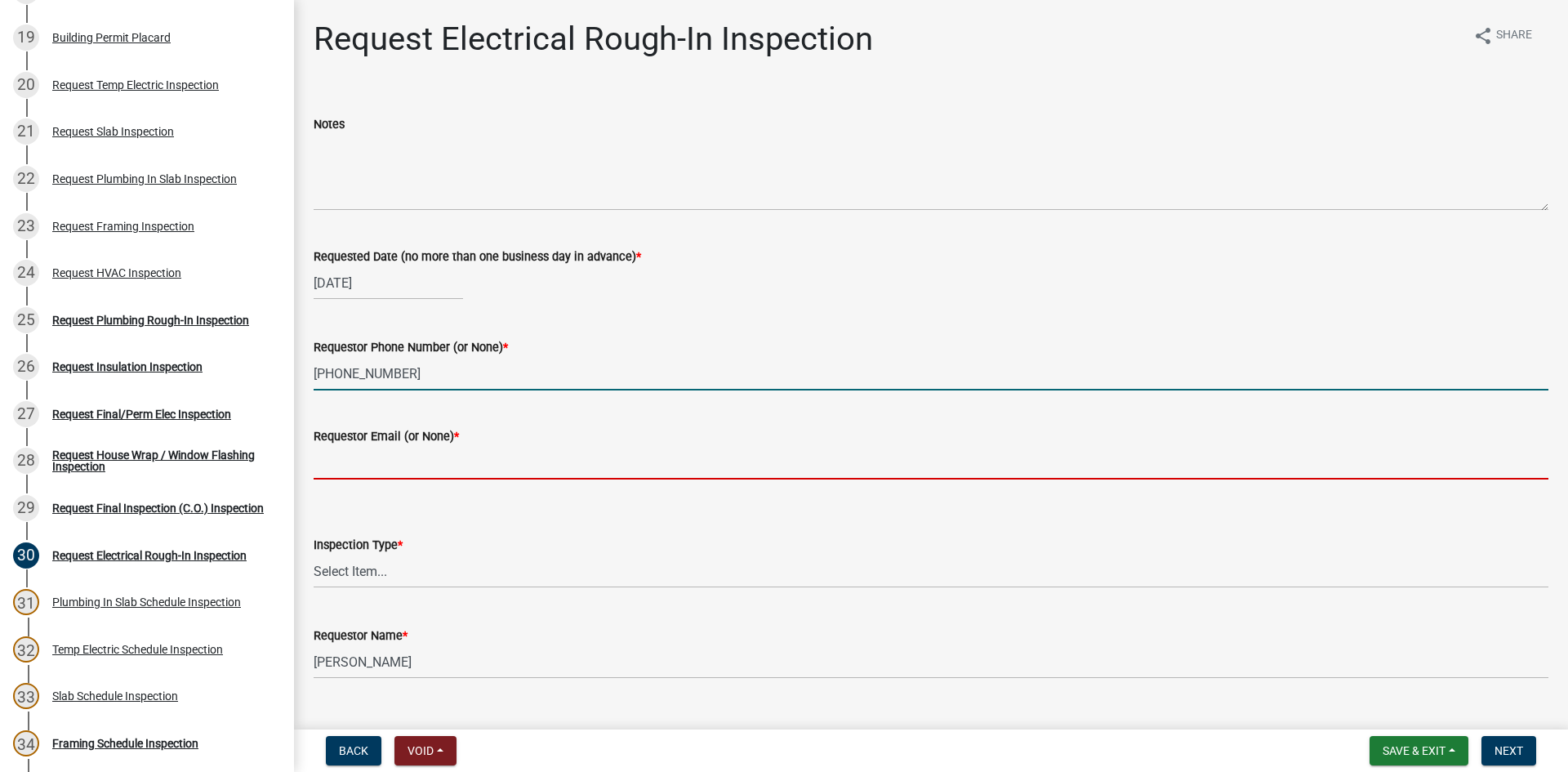
click at [409, 473] on input "Requestor Email (or None) *" at bounding box center [930, 462] width 1235 height 33
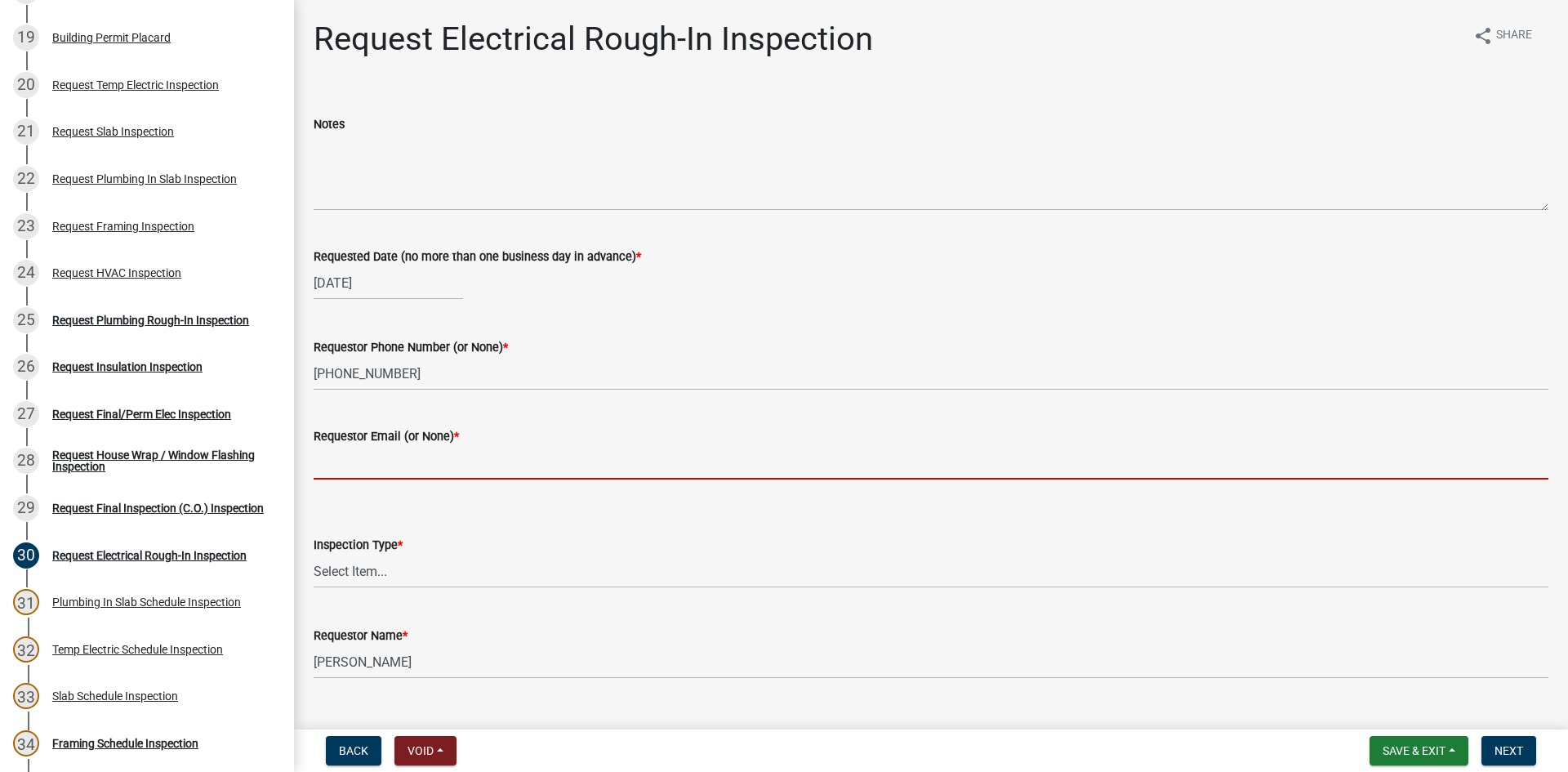
type input "None"
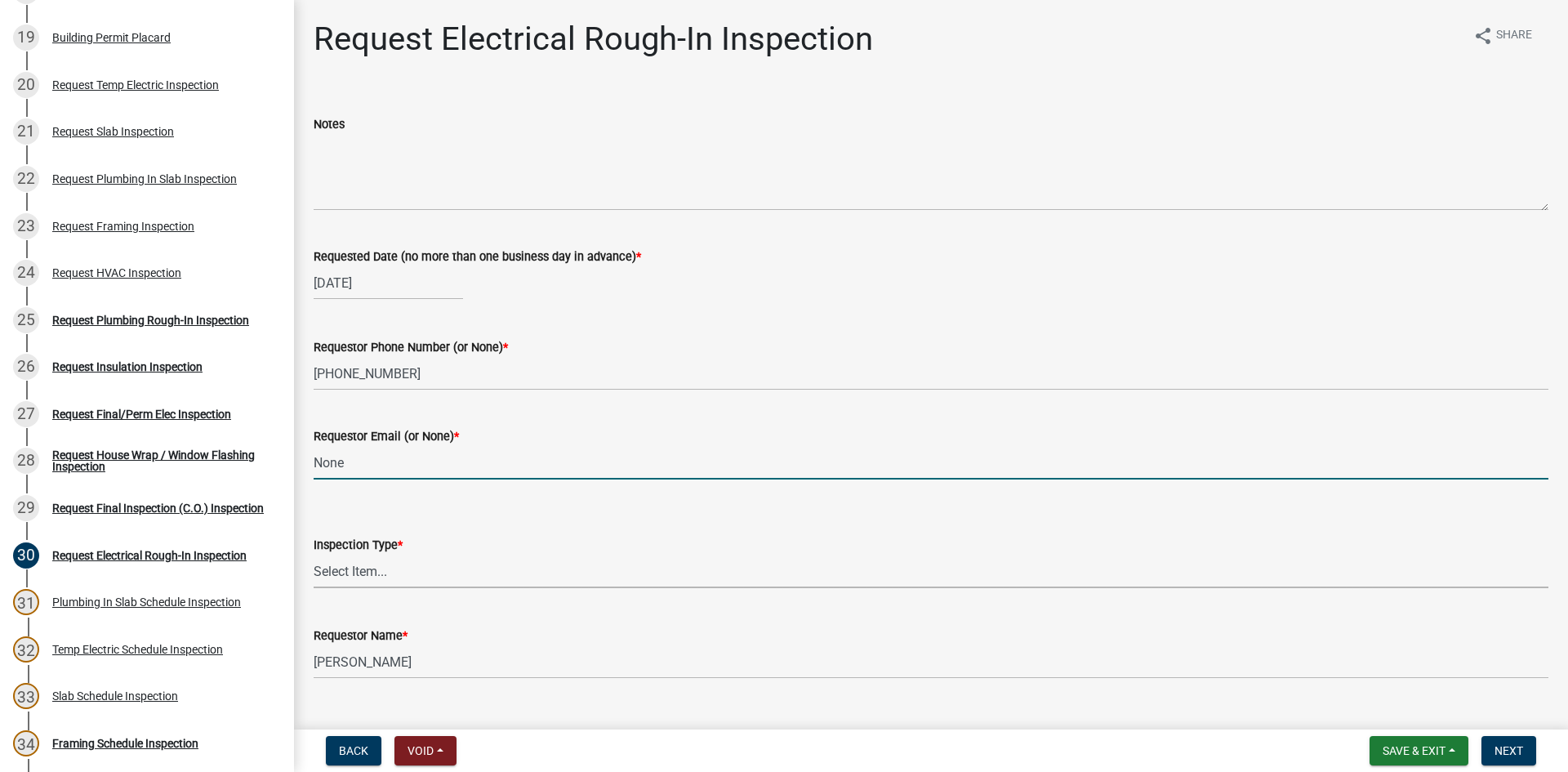
click at [413, 573] on select "Select Item... Electrical Rough-In" at bounding box center [930, 571] width 1235 height 33
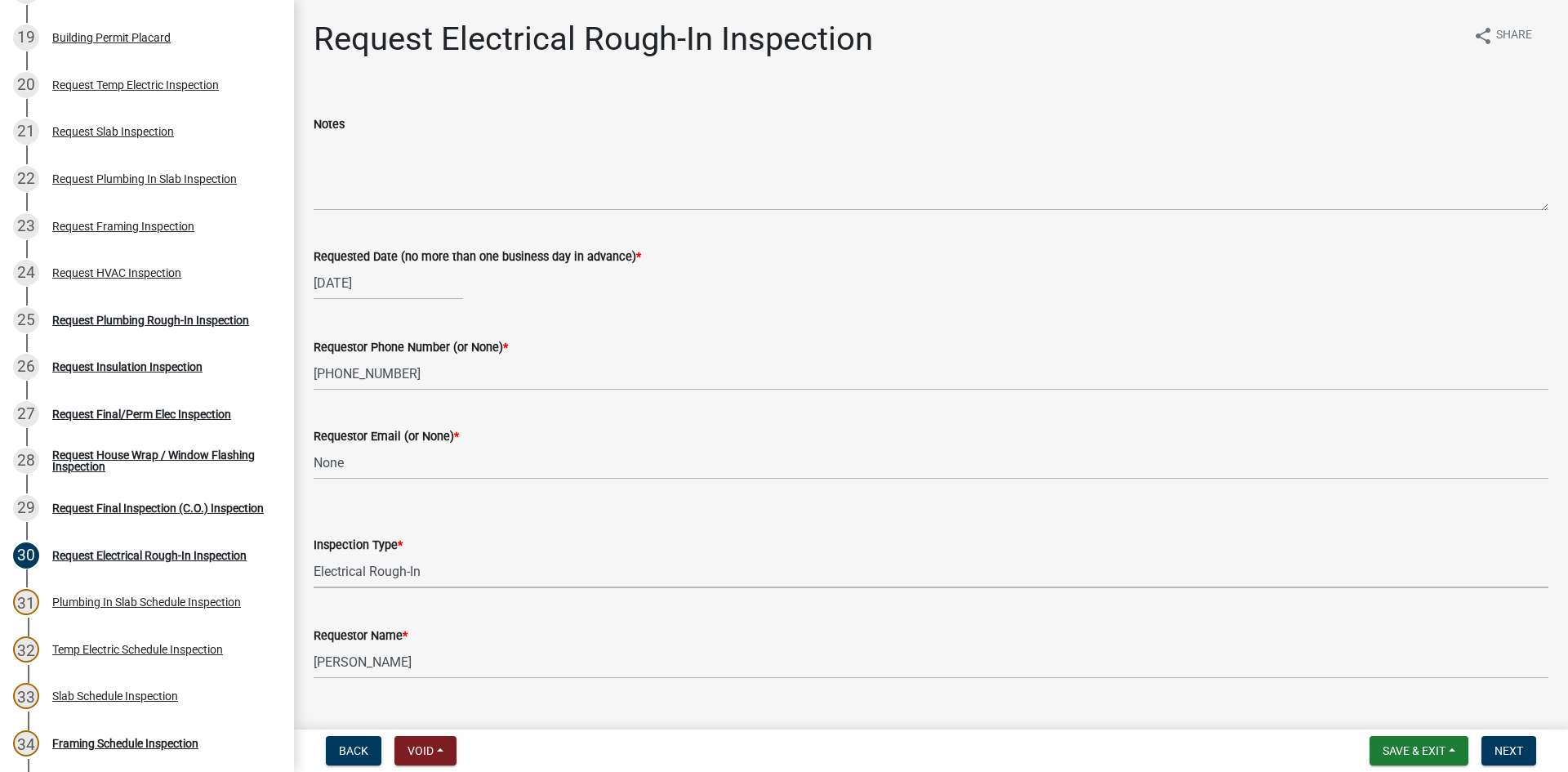
click at [313, 554] on select "Select Item... Electrical Rough-In" at bounding box center [930, 571] width 1235 height 33
select select "67548d0d-90c3-4d72-82f5-40817f841add"
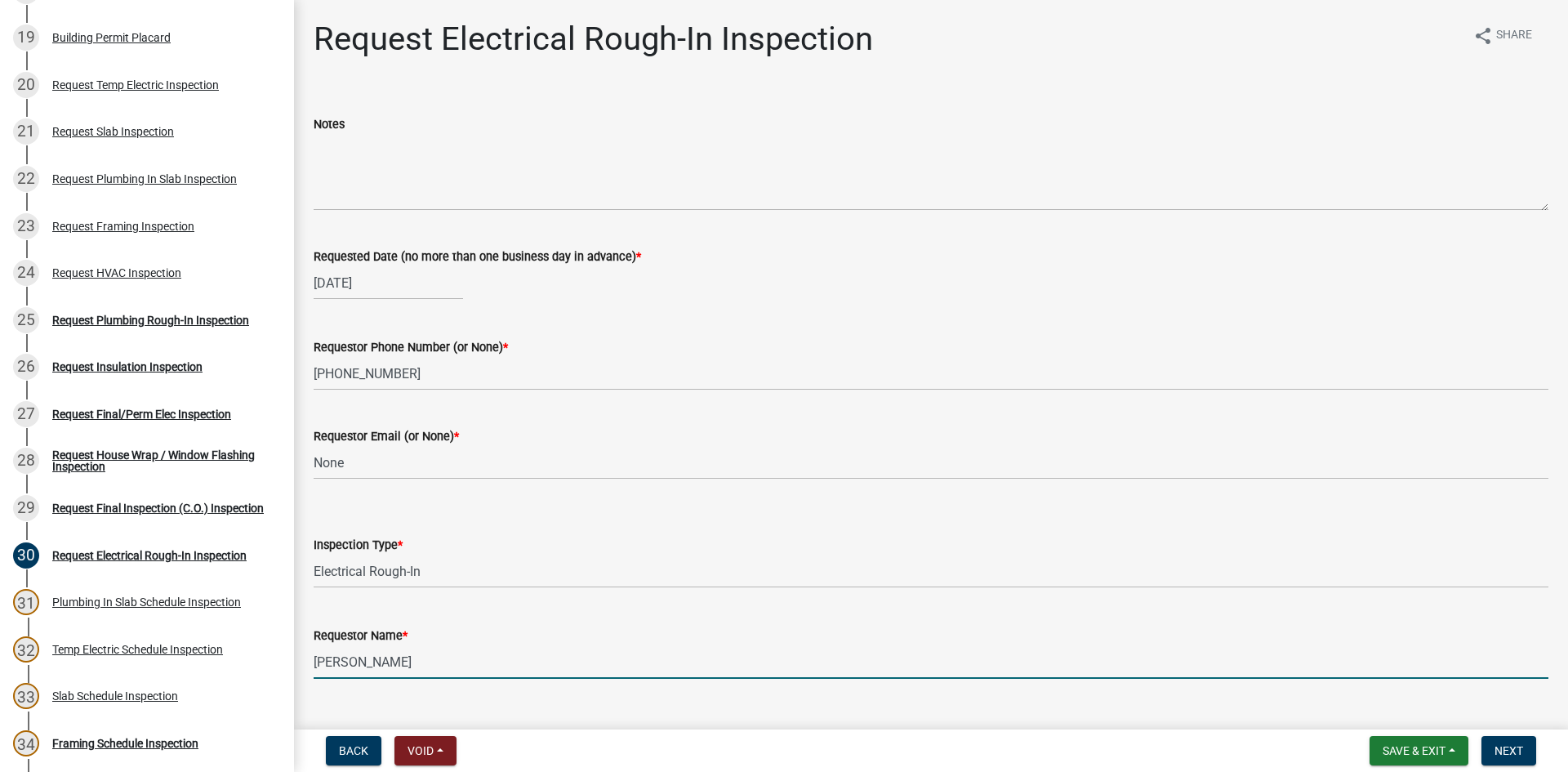
click at [438, 669] on input "[PERSON_NAME]" at bounding box center [930, 661] width 1235 height 33
click at [434, 669] on input "[PERSON_NAME]" at bounding box center [930, 661] width 1235 height 33
click at [434, 669] on input "[PERSON_NAME]" at bounding box center [930, 661] width 1235 height 33
click at [432, 667] on input "[PERSON_NAME]" at bounding box center [930, 661] width 1235 height 33
click at [432, 664] on input "[PERSON_NAME]" at bounding box center [930, 661] width 1235 height 33
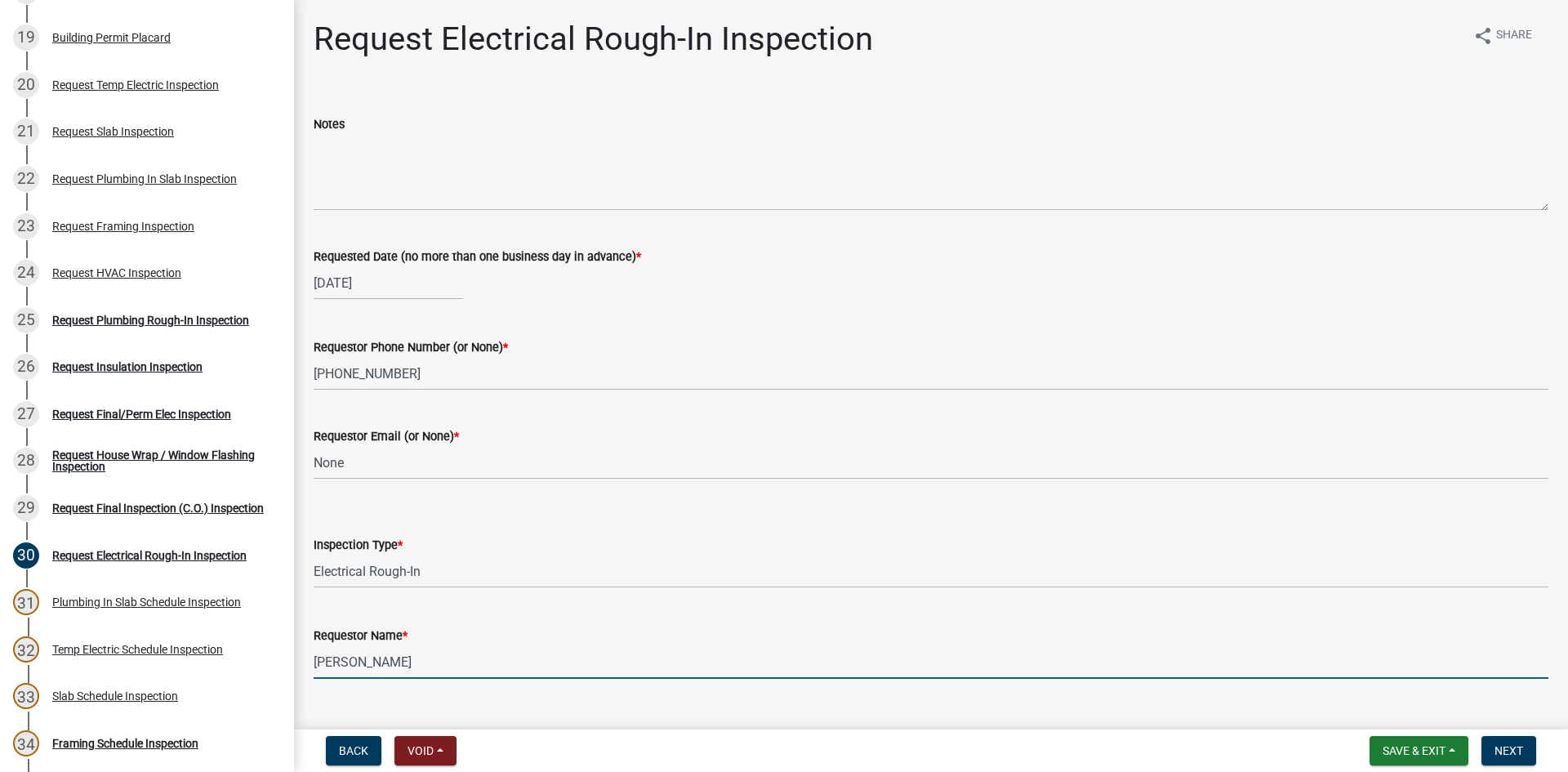
click at [433, 664] on input "[PERSON_NAME]" at bounding box center [930, 661] width 1235 height 33
click at [432, 664] on input "[PERSON_NAME]" at bounding box center [930, 661] width 1235 height 33
click at [432, 663] on input "[PERSON_NAME]" at bounding box center [930, 661] width 1235 height 33
type input "[PERSON_NAME]"
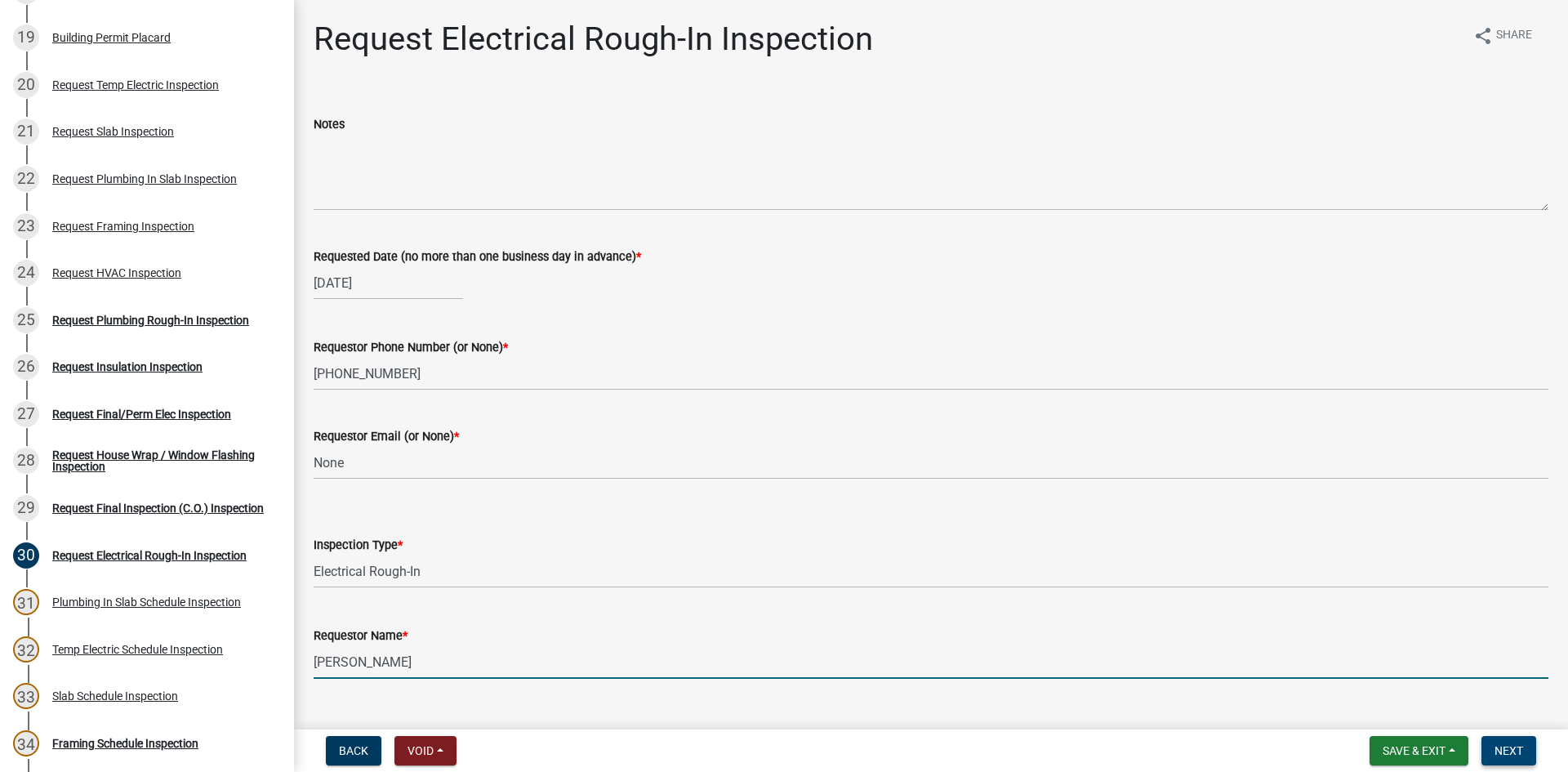
click at [1487, 749] on button "Next" at bounding box center [1509, 750] width 55 height 30
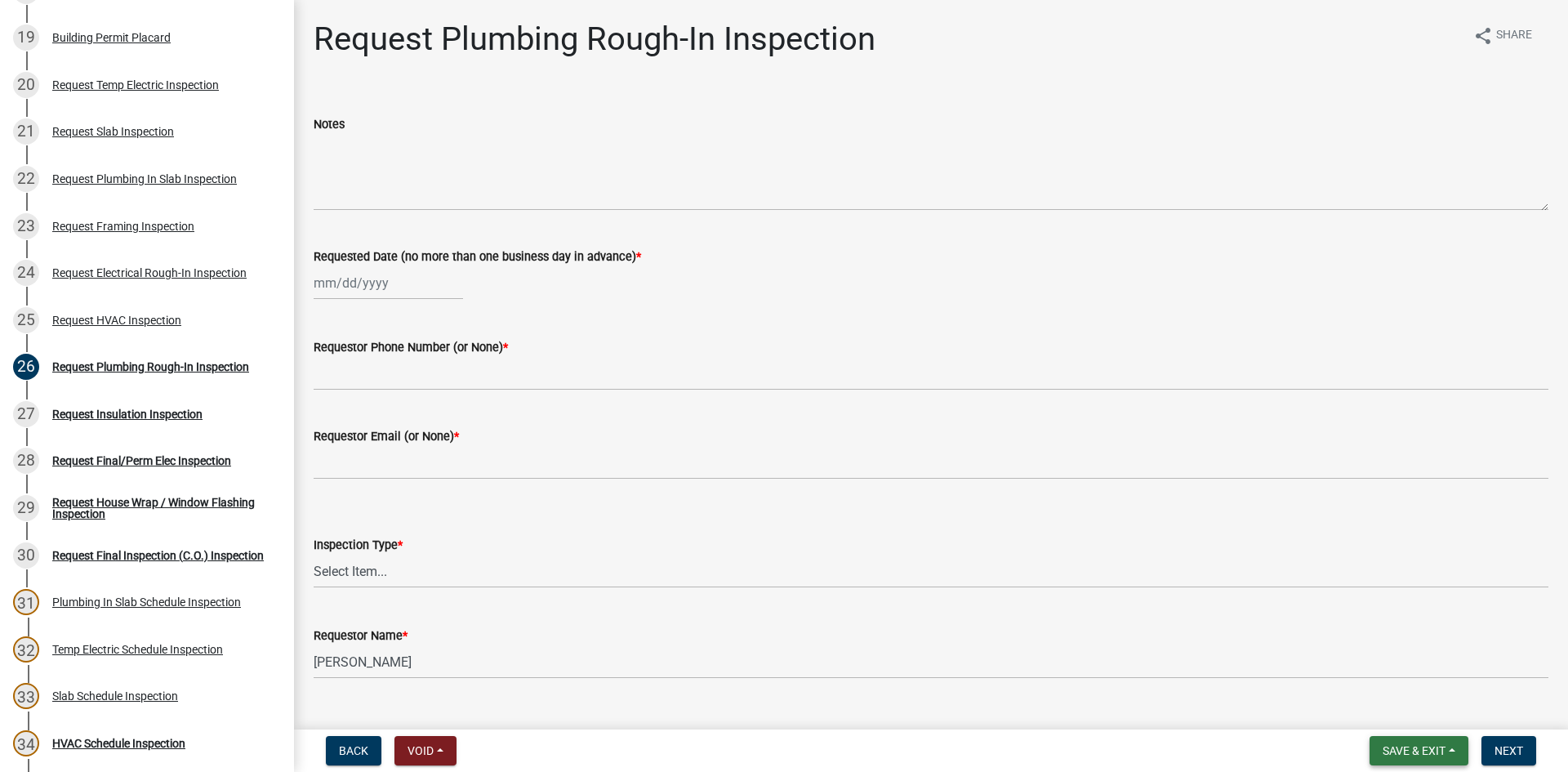
drag, startPoint x: 1442, startPoint y: 747, endPoint x: 1435, endPoint y: 741, distance: 9.2
click at [1437, 744] on span "Save & Exit" at bounding box center [1414, 750] width 63 height 13
click at [1414, 705] on button "Save & Exit" at bounding box center [1403, 707] width 131 height 39
